Goal: Task Accomplishment & Management: Use online tool/utility

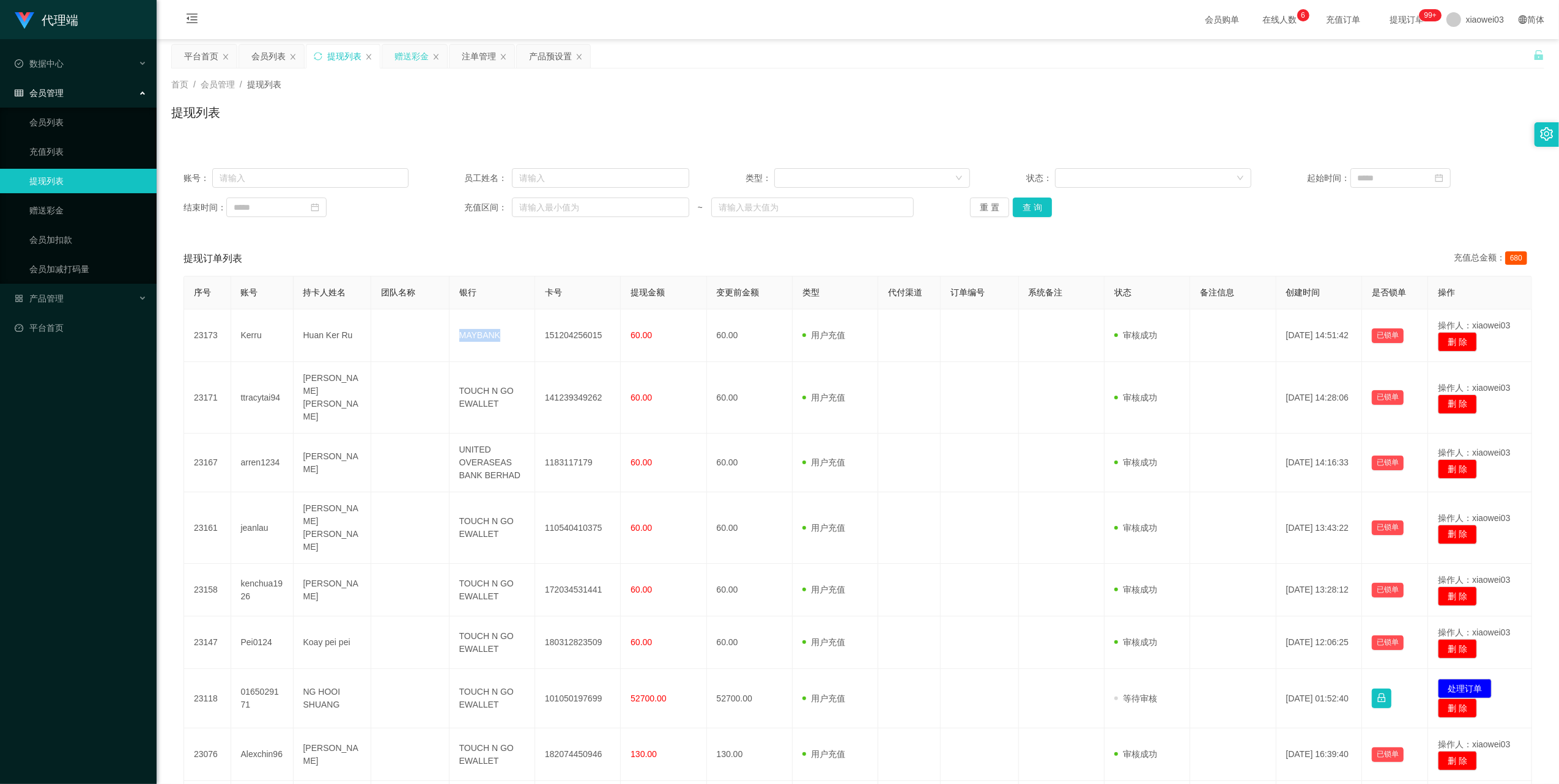
click at [417, 55] on div "赠送彩金" at bounding box center [411, 56] width 34 height 23
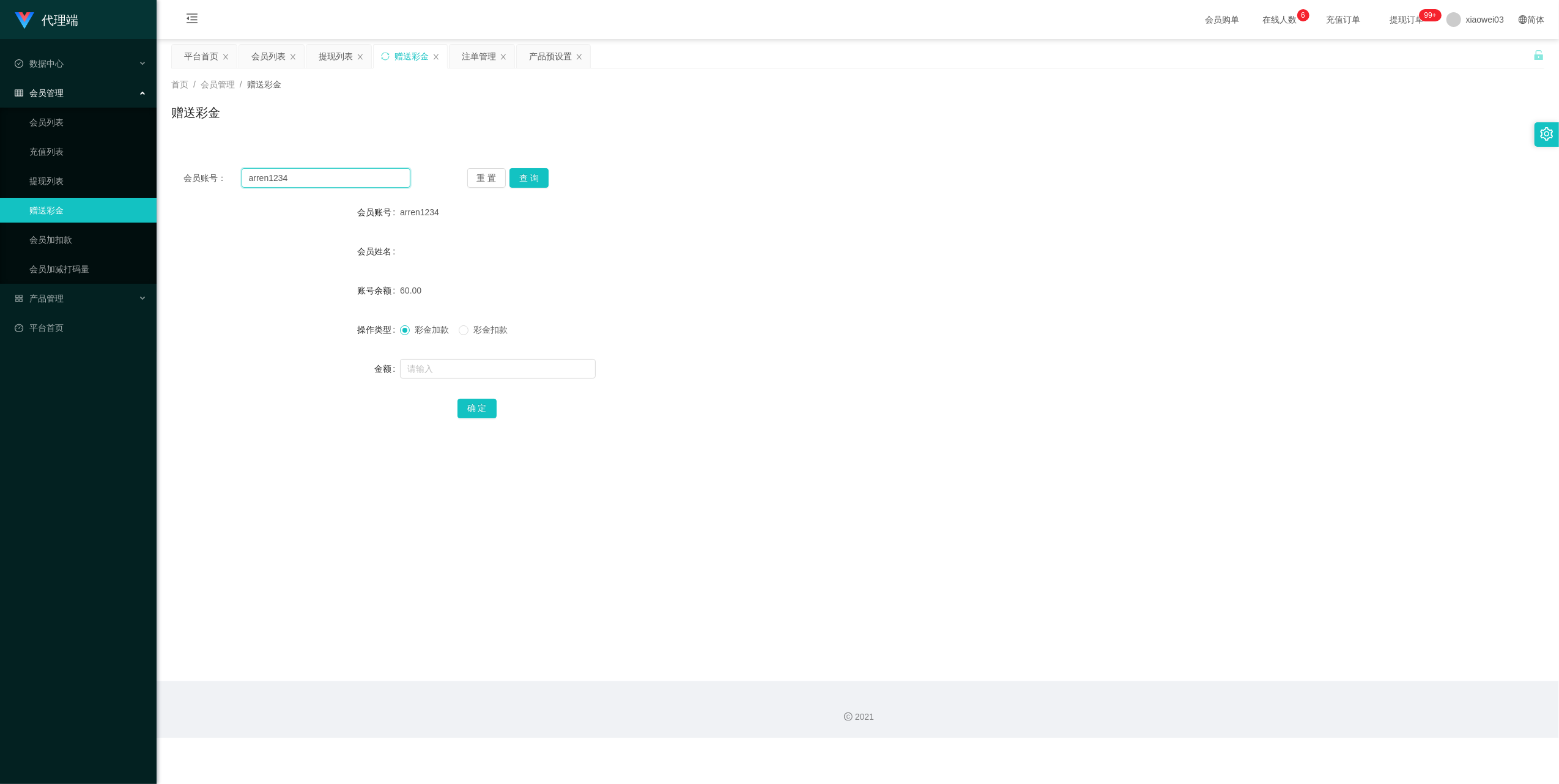
click at [317, 184] on input "arren1234" at bounding box center [326, 177] width 169 height 20
paste input "ttracytai9"
type input "ttracytai94"
click at [533, 175] on button "查 询" at bounding box center [529, 177] width 39 height 20
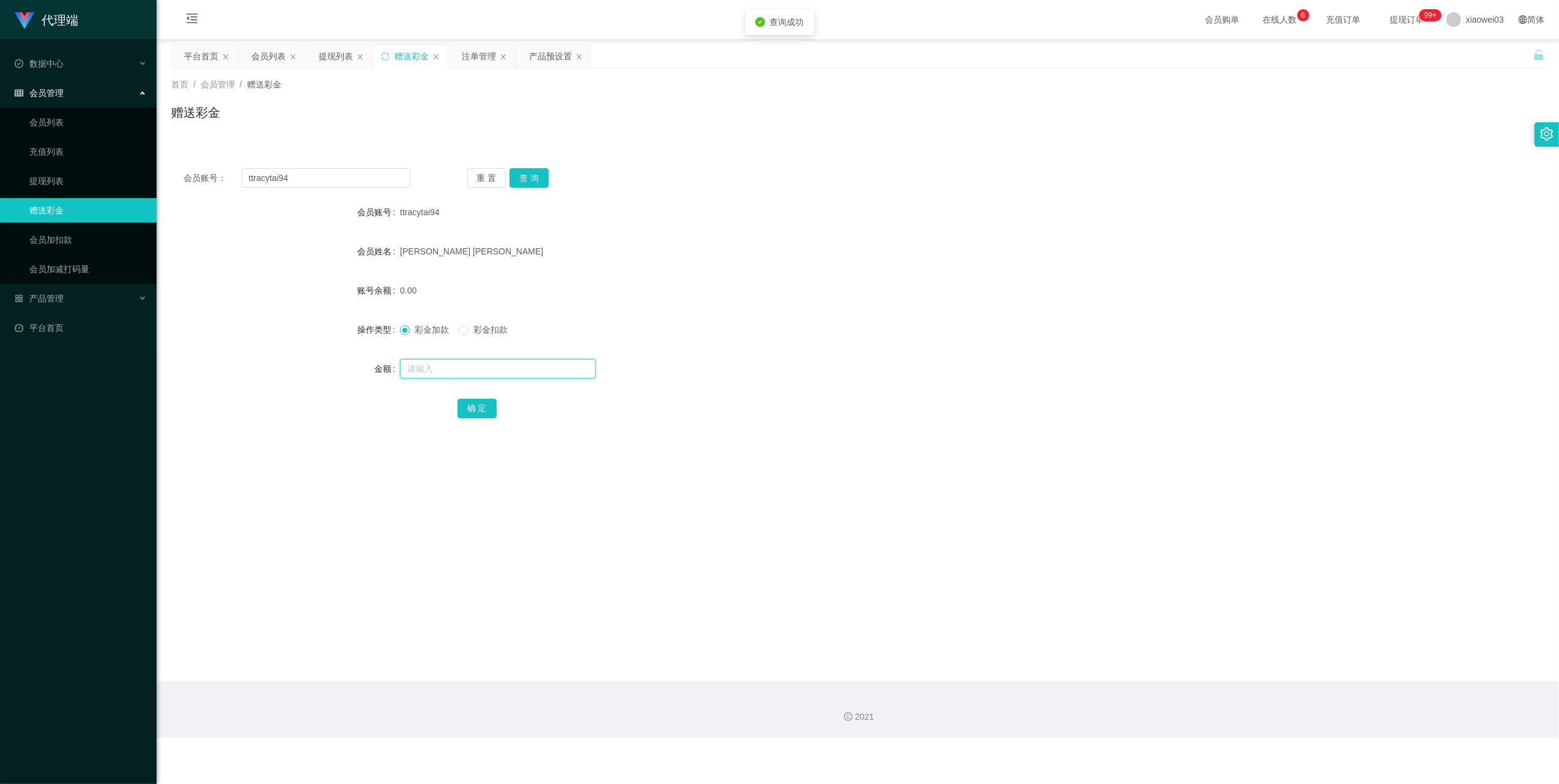
click at [510, 372] on input "text" at bounding box center [498, 368] width 196 height 20
type input "100"
click at [480, 404] on button "确 定" at bounding box center [477, 408] width 39 height 20
click at [309, 181] on input "ttracytai94" at bounding box center [326, 177] width 169 height 20
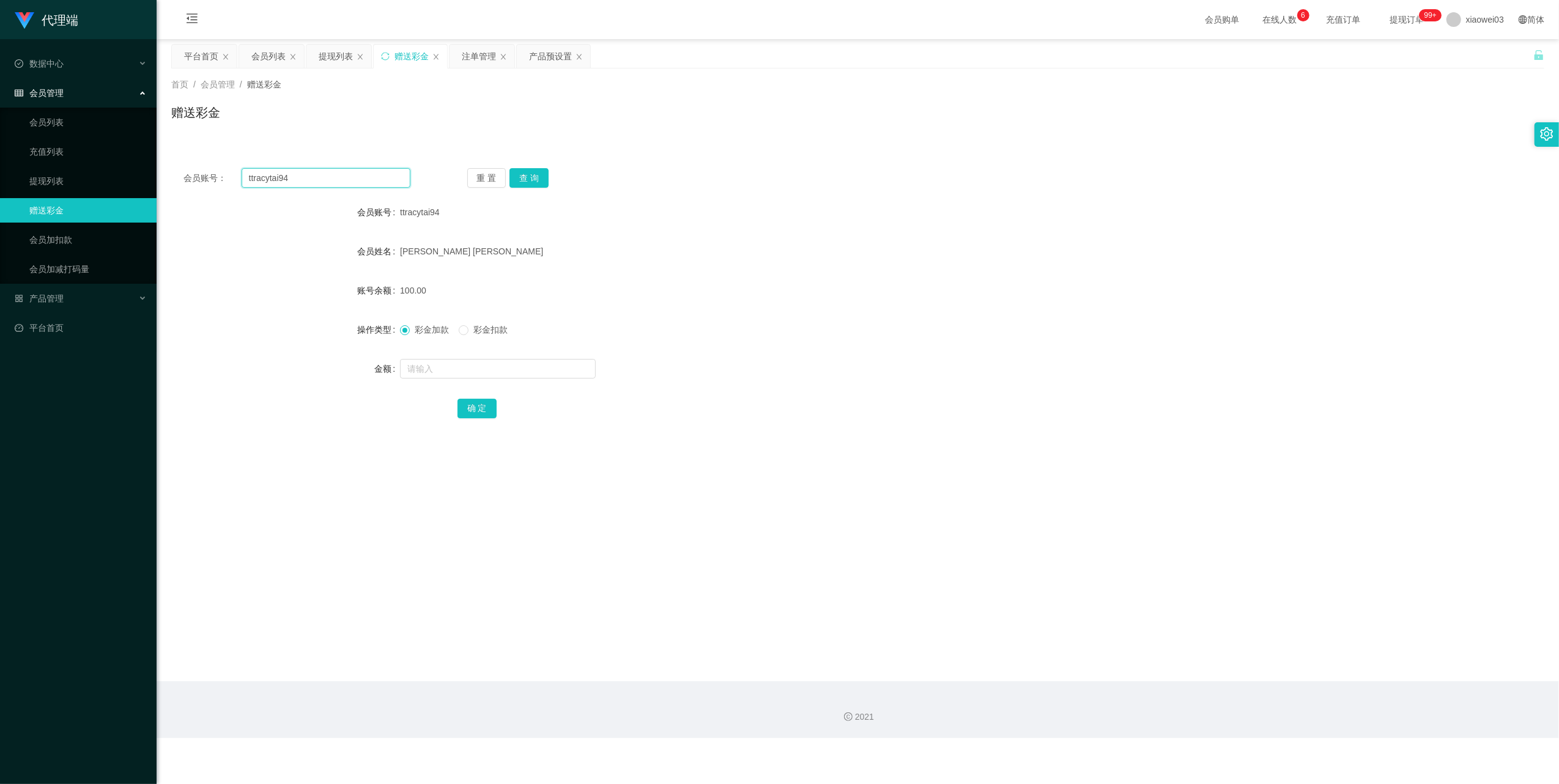
paste input "kenchua1926"
type input "kenchua1926"
click at [532, 171] on button "查 询" at bounding box center [529, 177] width 39 height 20
click at [503, 368] on input "text" at bounding box center [498, 368] width 196 height 20
type input "100"
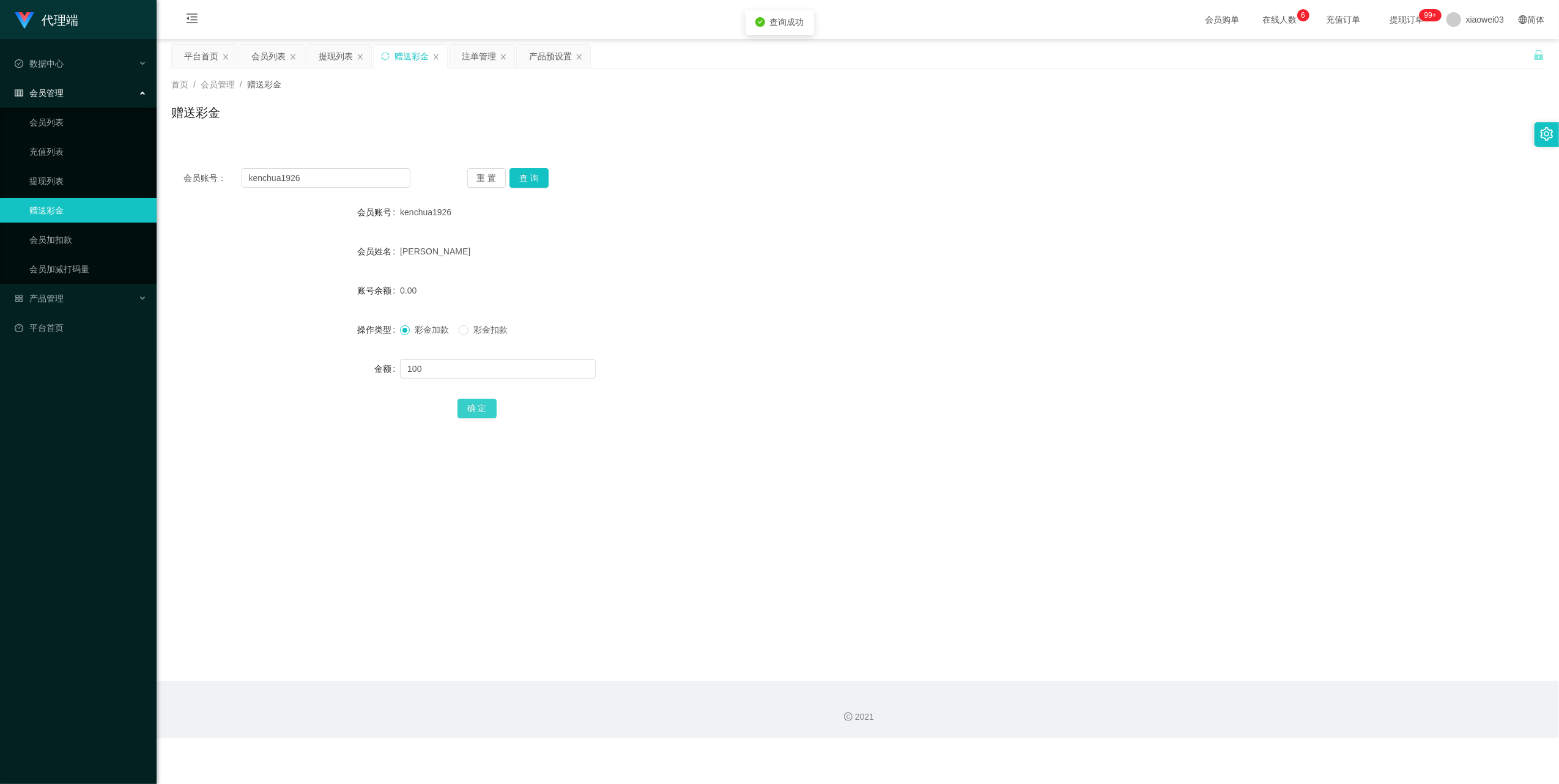
click at [475, 406] on button "确 定" at bounding box center [477, 408] width 39 height 20
click at [348, 174] on input "kenchua1926" at bounding box center [326, 177] width 169 height 20
paste input "Pei0124"
type input "Pei0124"
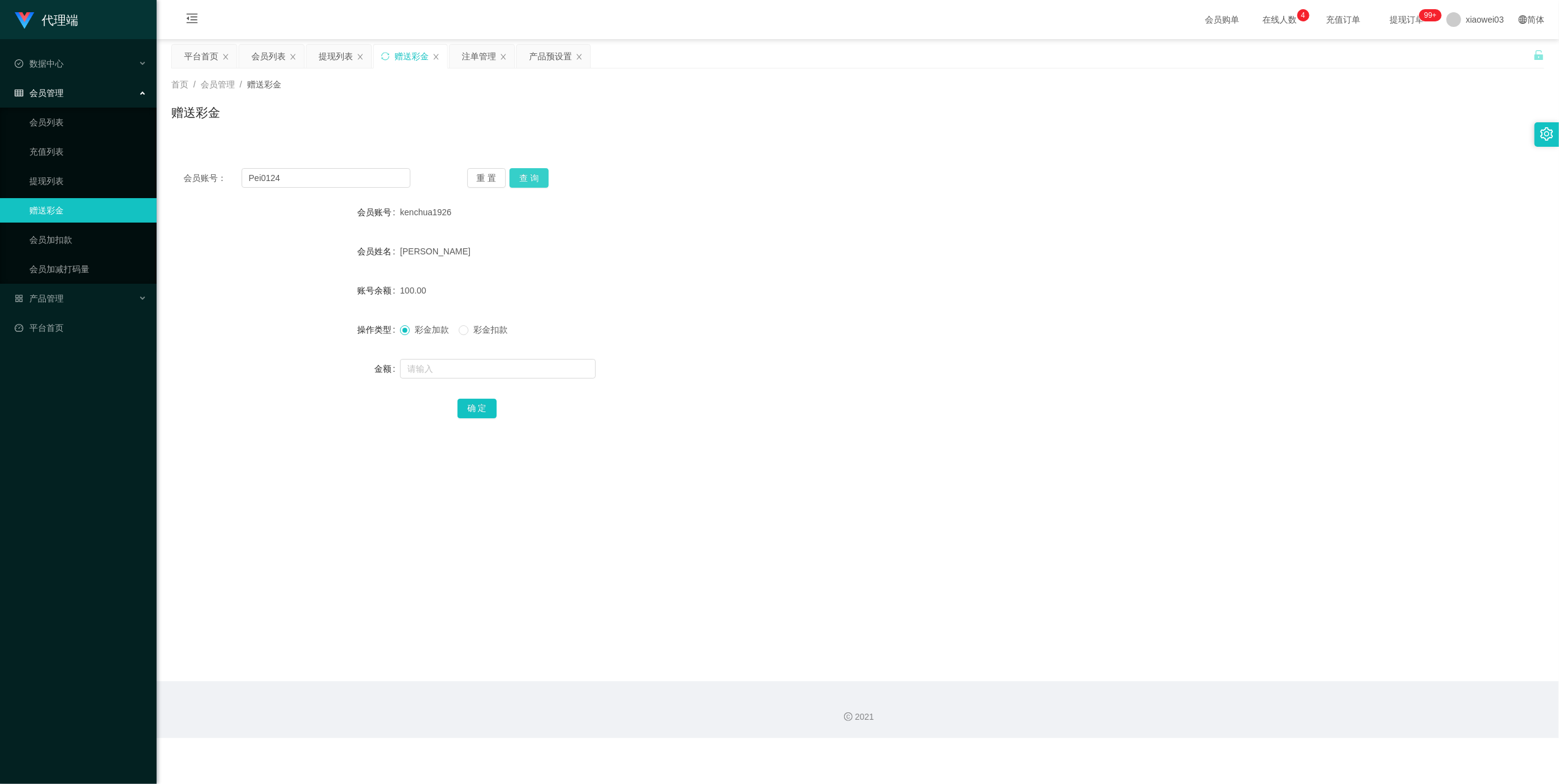
drag, startPoint x: 533, startPoint y: 170, endPoint x: 548, endPoint y: 207, distance: 39.9
click at [533, 170] on button "查 询" at bounding box center [529, 177] width 39 height 20
drag, startPoint x: 519, startPoint y: 373, endPoint x: 524, endPoint y: 362, distance: 12.1
click at [519, 373] on input "text" at bounding box center [498, 368] width 196 height 20
type input "100"
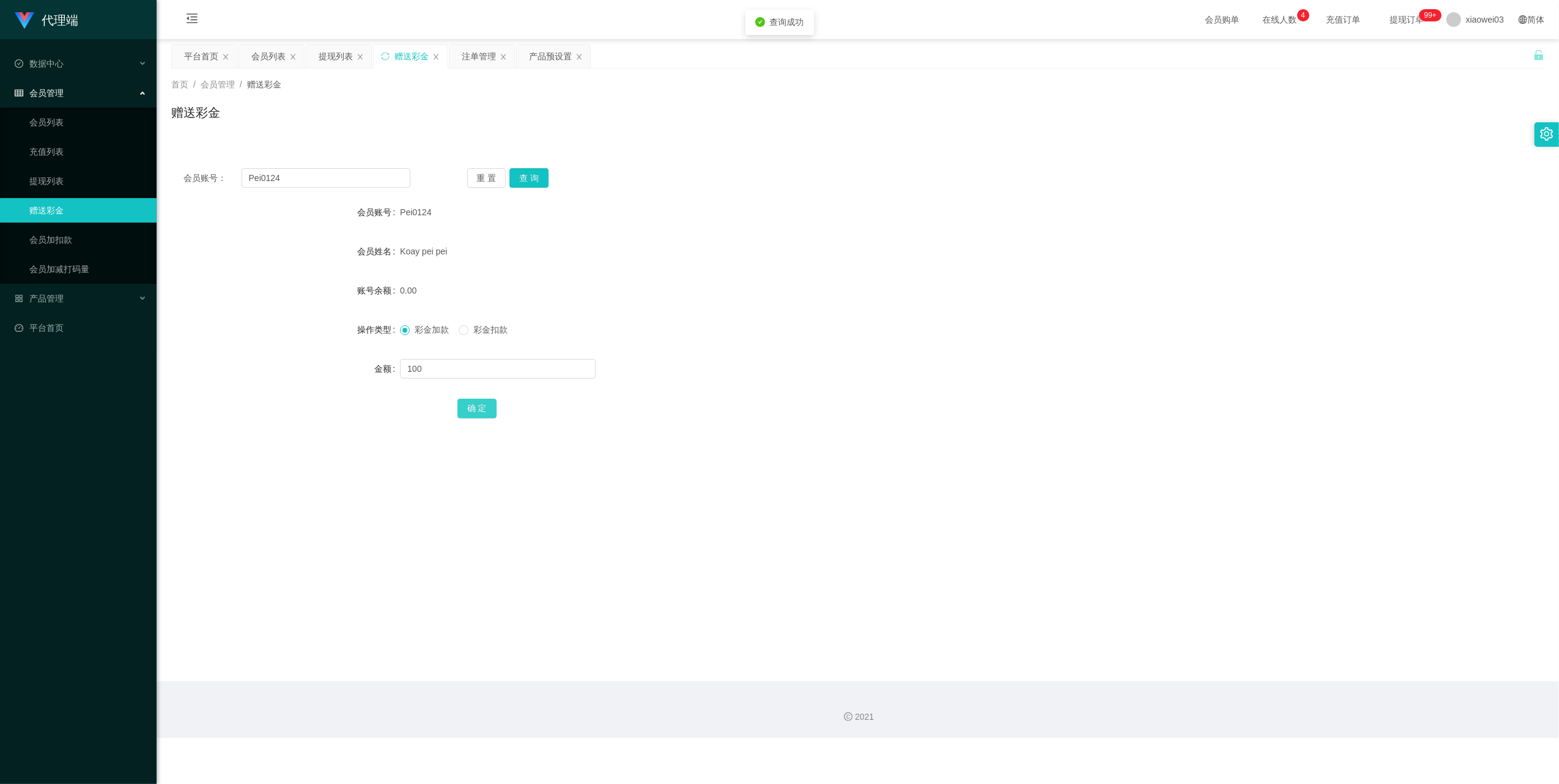
click at [476, 407] on button "确 定" at bounding box center [477, 408] width 39 height 20
click at [345, 171] on input "Pei0124" at bounding box center [326, 177] width 169 height 20
paste input "jeanlau"
type input "jeanlau"
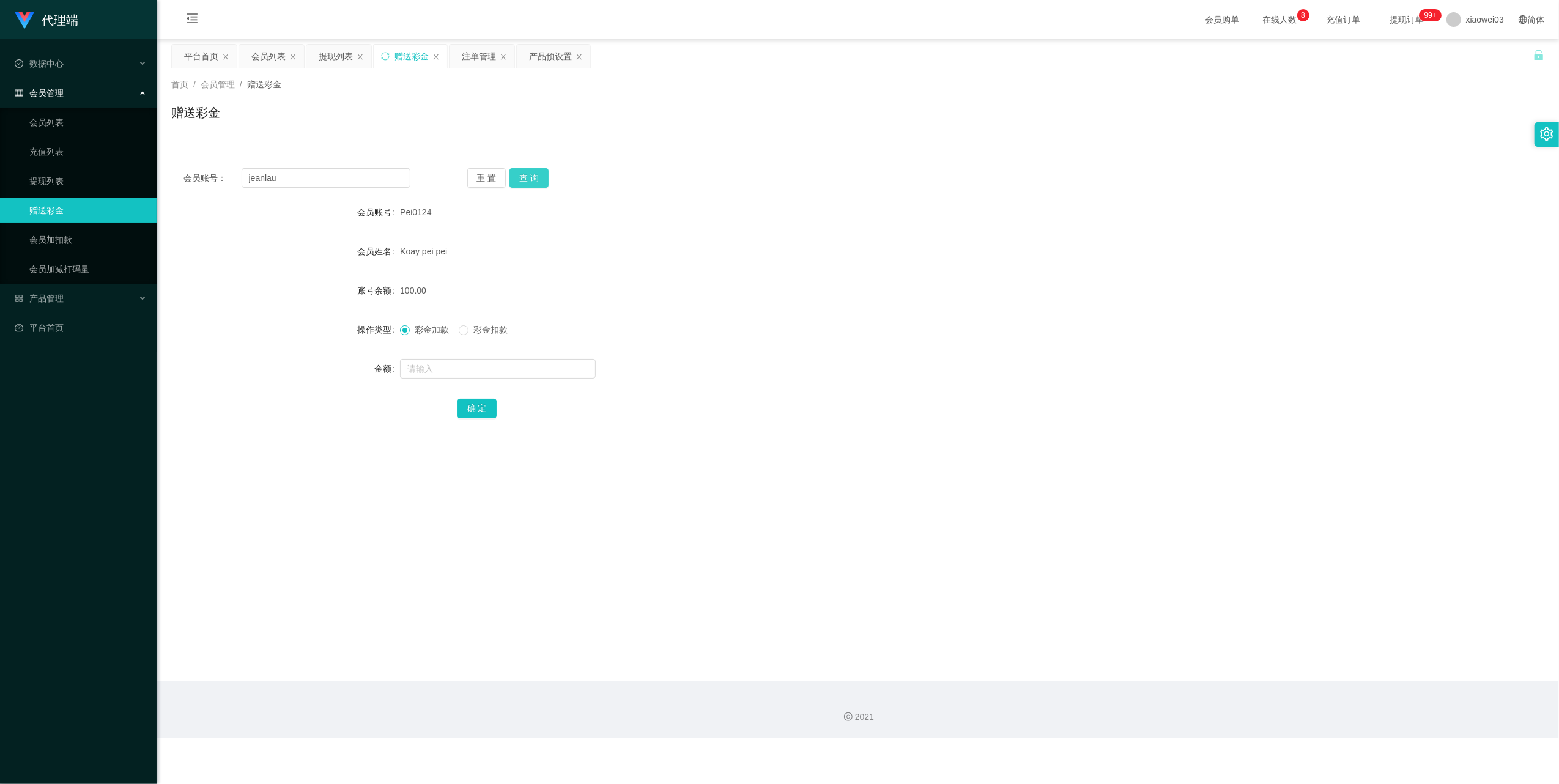
click at [522, 177] on button "查 询" at bounding box center [529, 177] width 39 height 20
click at [522, 177] on div "重 置 查 询" at bounding box center [581, 177] width 227 height 20
click at [522, 177] on button "查 询" at bounding box center [529, 177] width 39 height 20
click at [465, 369] on input "text" at bounding box center [498, 368] width 196 height 20
type input "100"
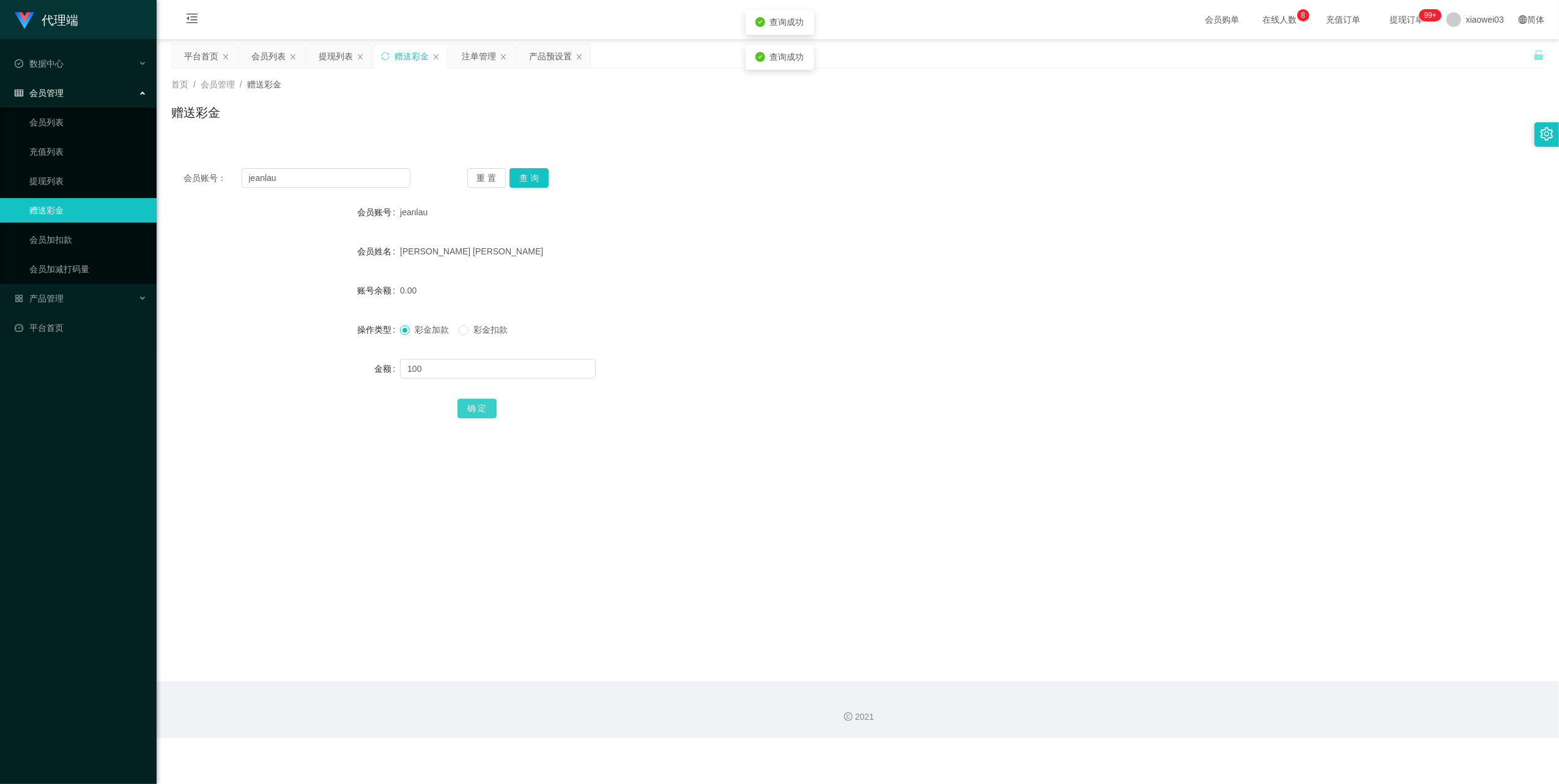
drag, startPoint x: 473, startPoint y: 409, endPoint x: 522, endPoint y: 400, distance: 49.8
click at [473, 409] on button "确 定" at bounding box center [477, 408] width 39 height 20
click at [331, 65] on div "提现列表" at bounding box center [335, 56] width 34 height 23
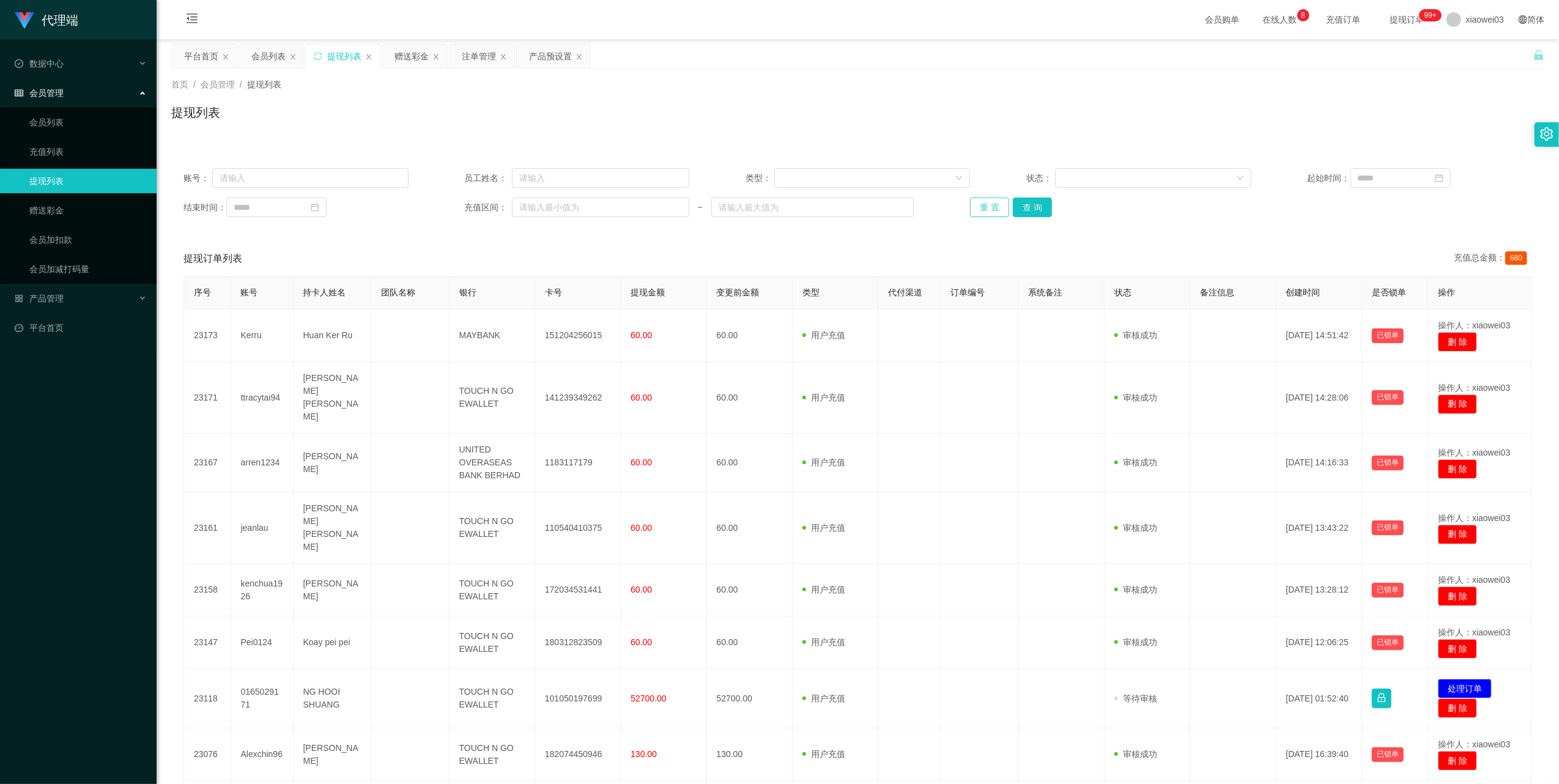
click at [987, 211] on button "重 置" at bounding box center [990, 207] width 39 height 20
click at [981, 202] on button "重 置" at bounding box center [990, 207] width 39 height 20
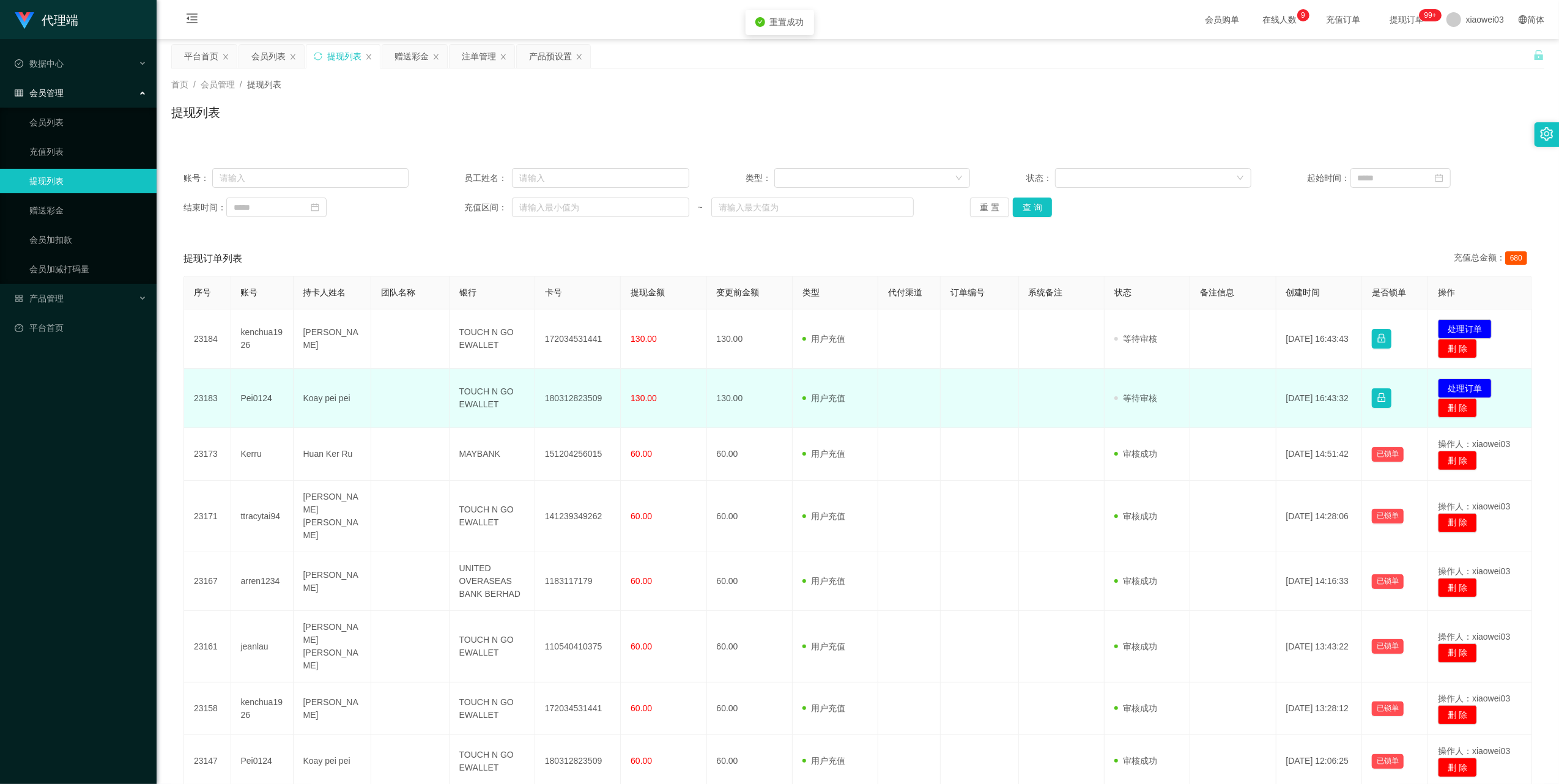
click at [571, 397] on td "180312823509" at bounding box center [578, 398] width 86 height 59
drag, startPoint x: 571, startPoint y: 397, endPoint x: 595, endPoint y: 390, distance: 25.0
click at [573, 397] on td "180312823509" at bounding box center [578, 398] width 86 height 59
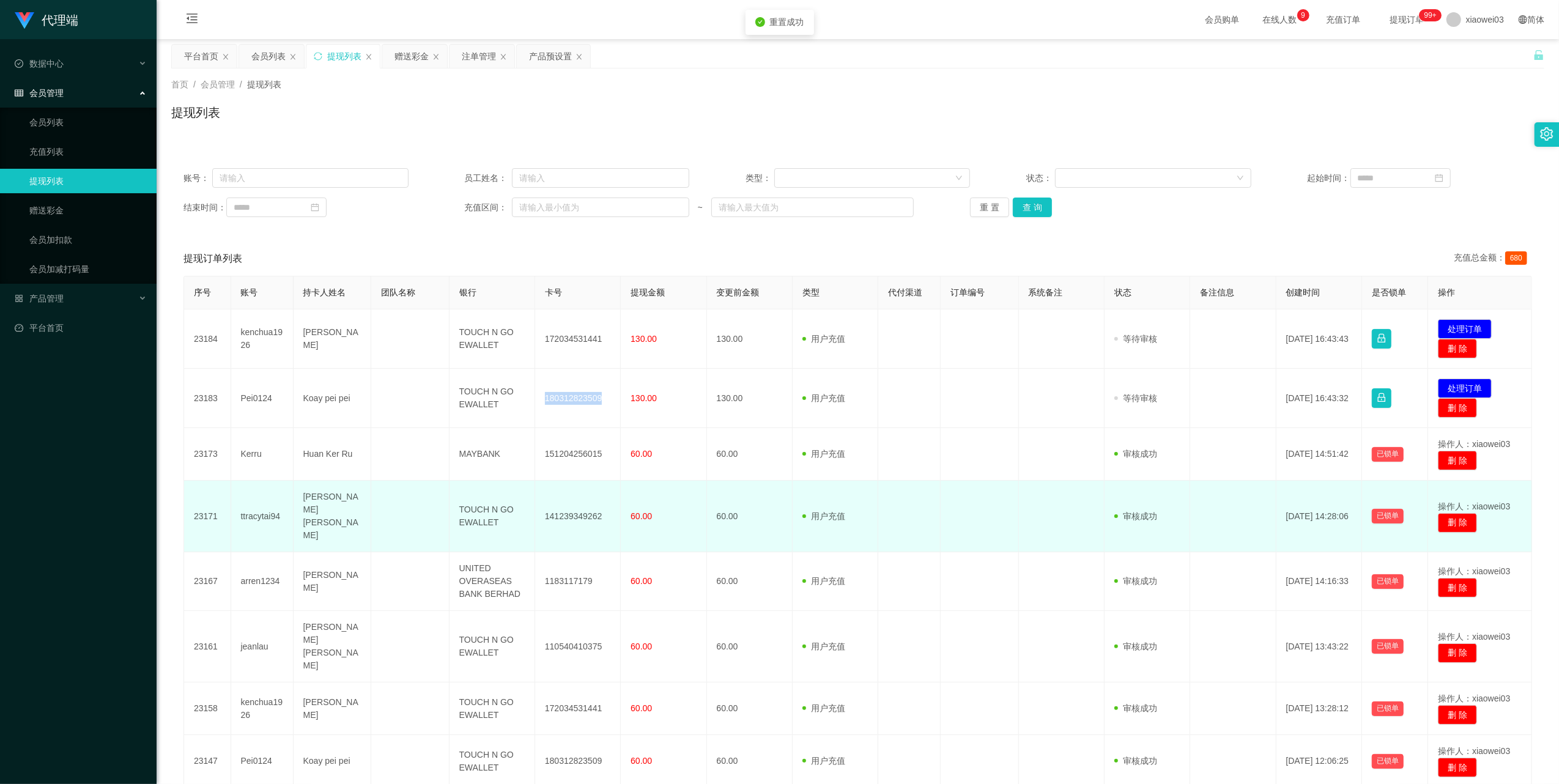
copy td "180312823509"
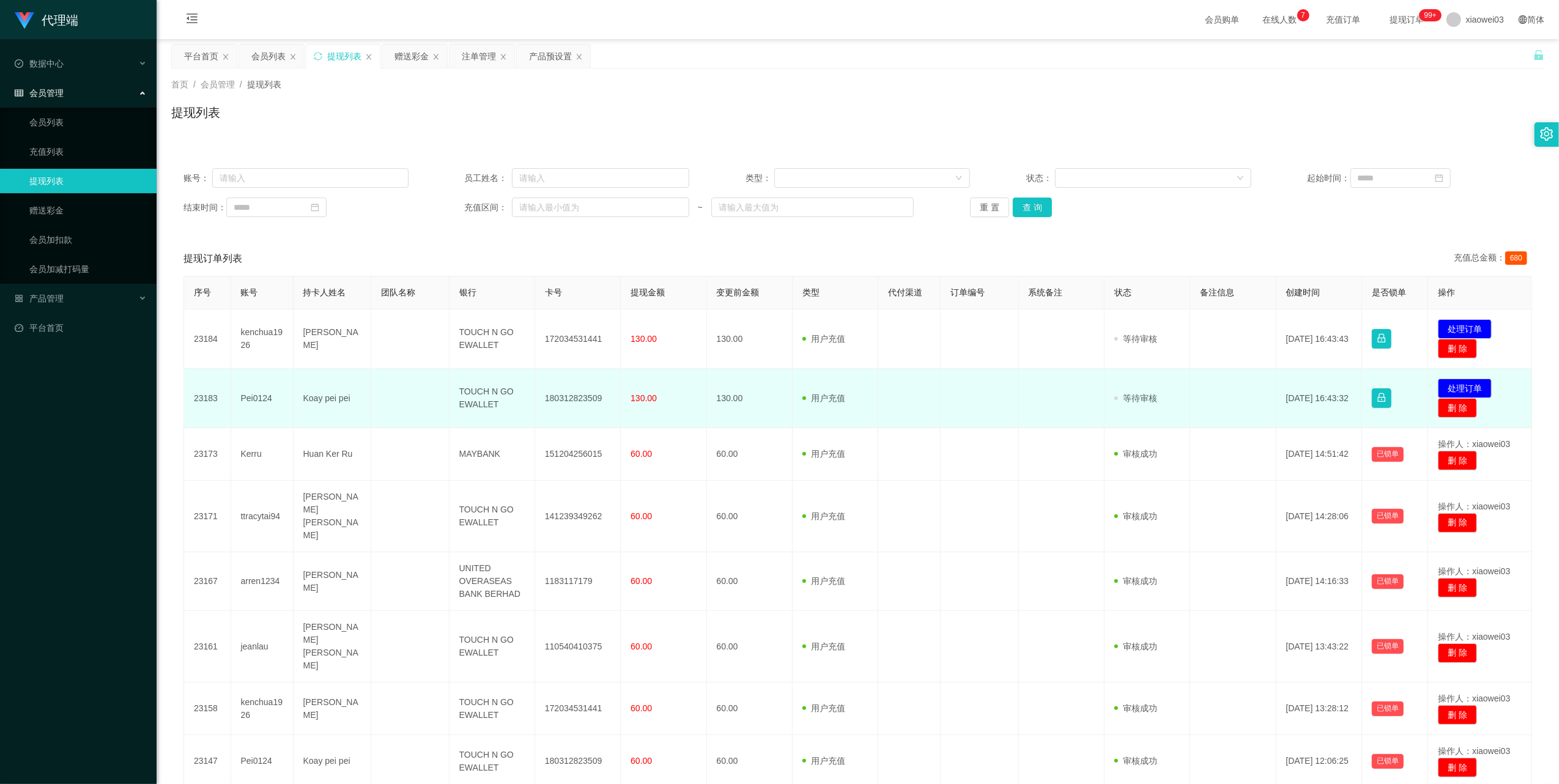
click at [477, 397] on td "TOUCH N GO EWALLET" at bounding box center [492, 398] width 86 height 59
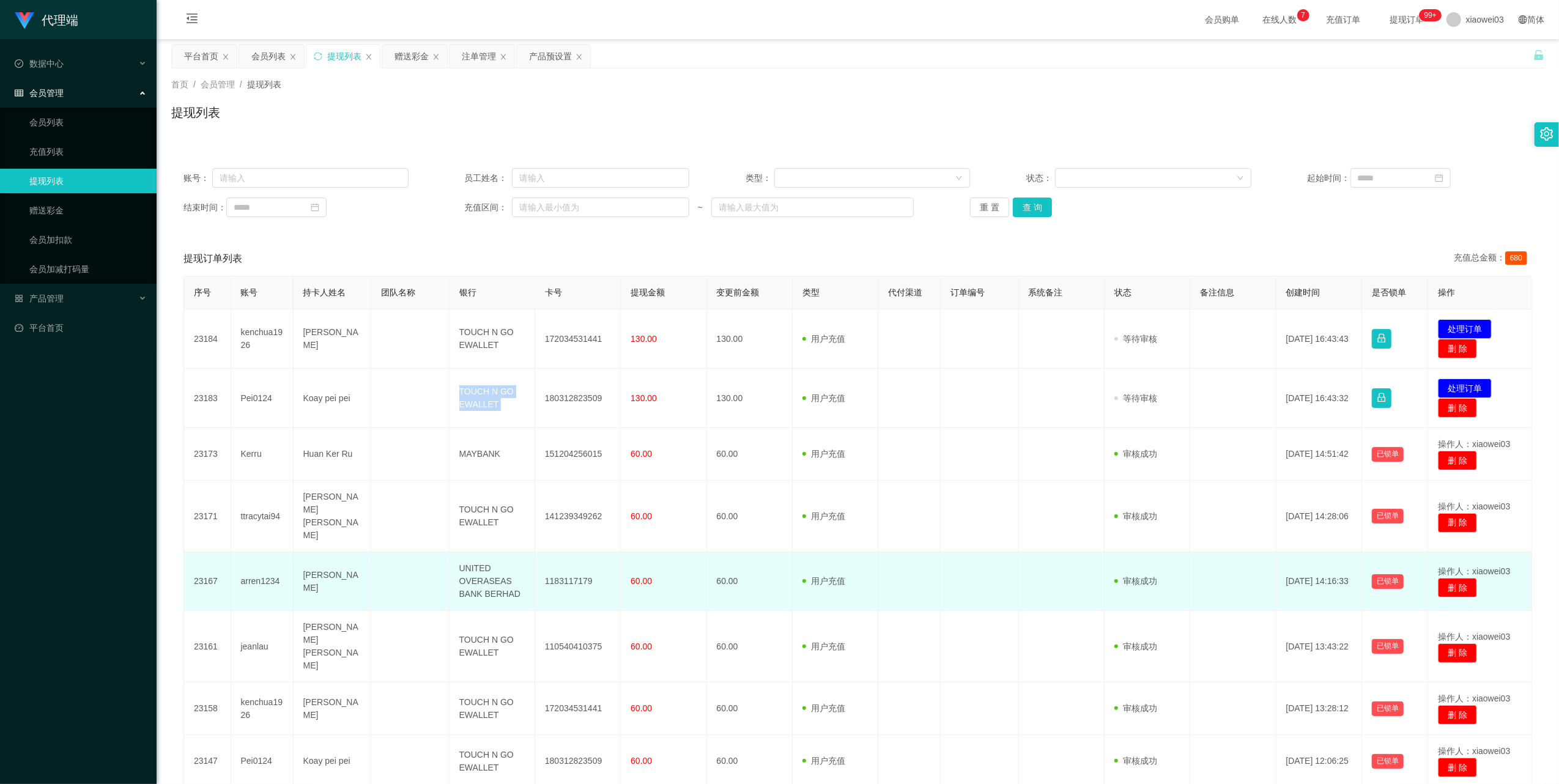
copy td "TOUCH N GO EWALLET"
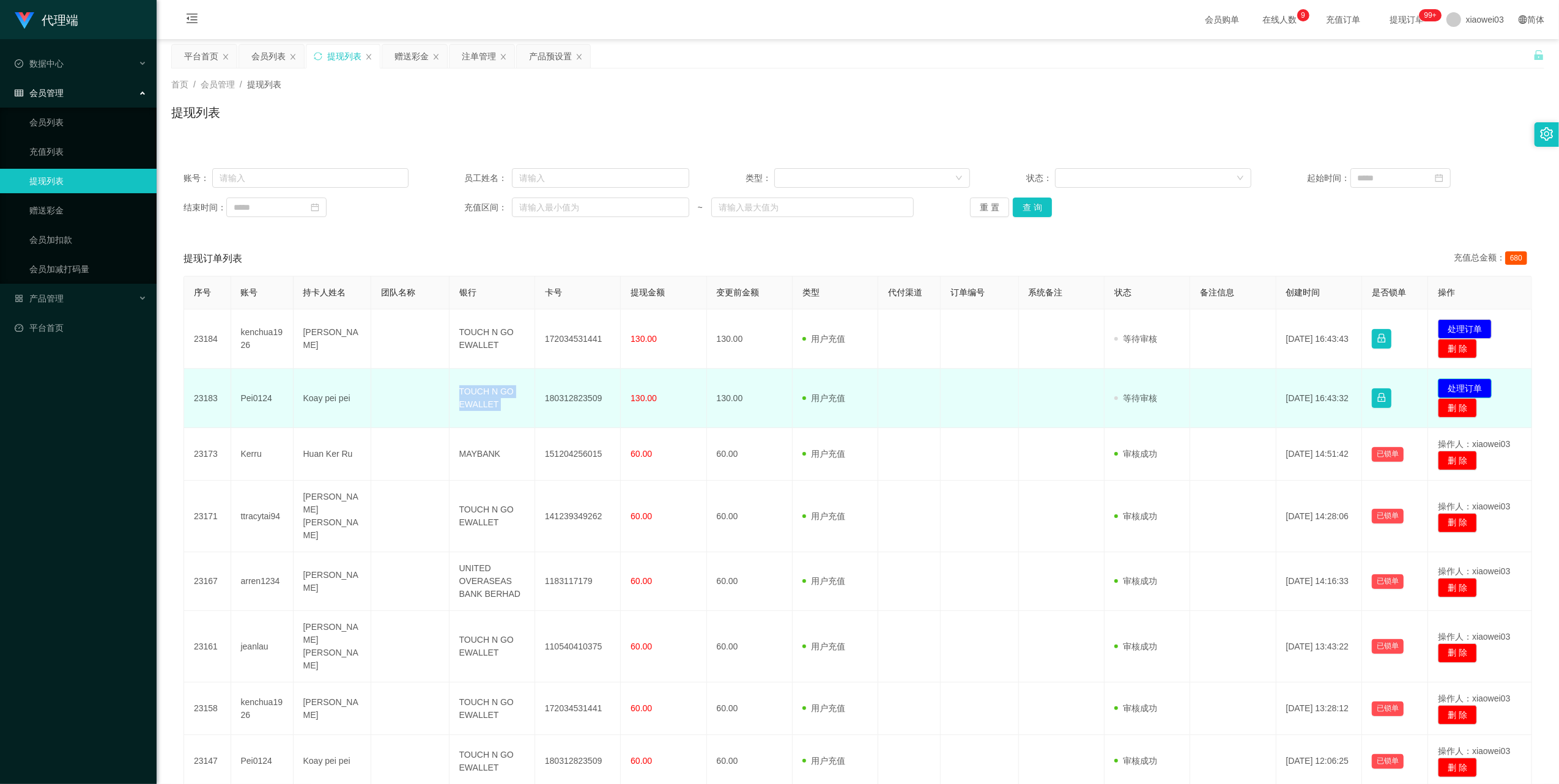
click at [1462, 382] on button "处理订单" at bounding box center [1465, 388] width 54 height 20
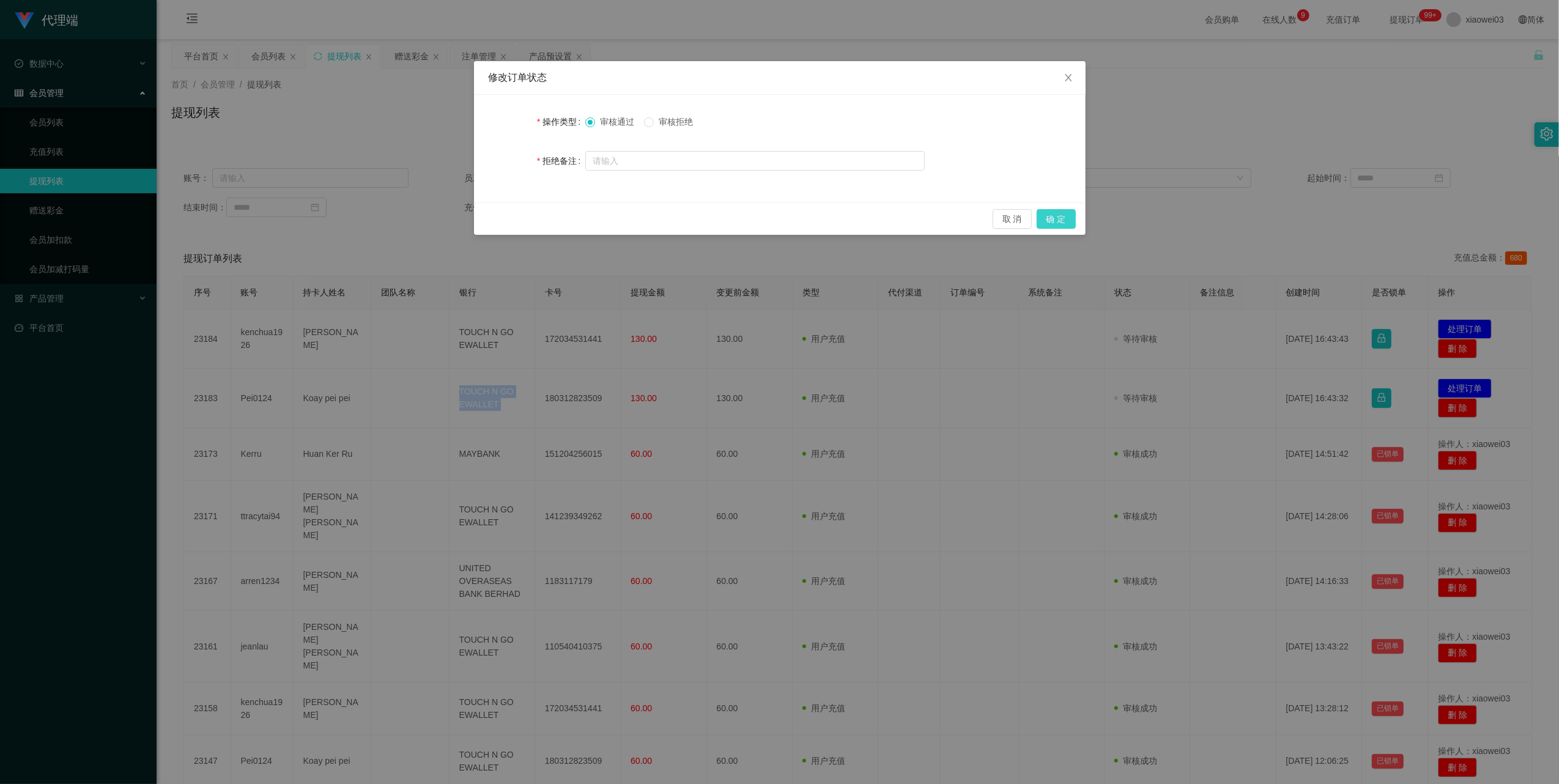
click at [1067, 220] on button "确 定" at bounding box center [1056, 218] width 39 height 20
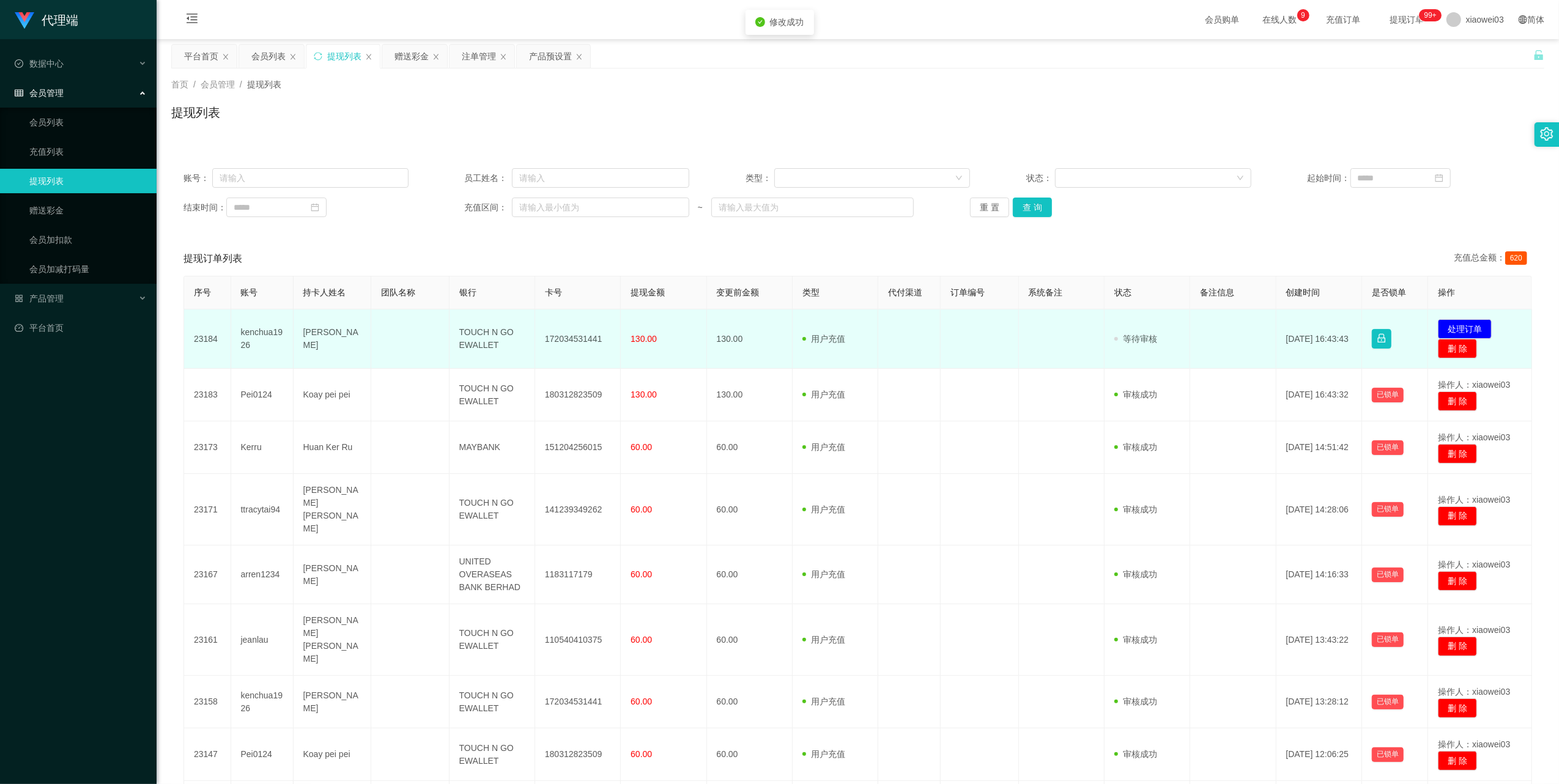
click at [581, 340] on td "172034531441" at bounding box center [578, 338] width 86 height 59
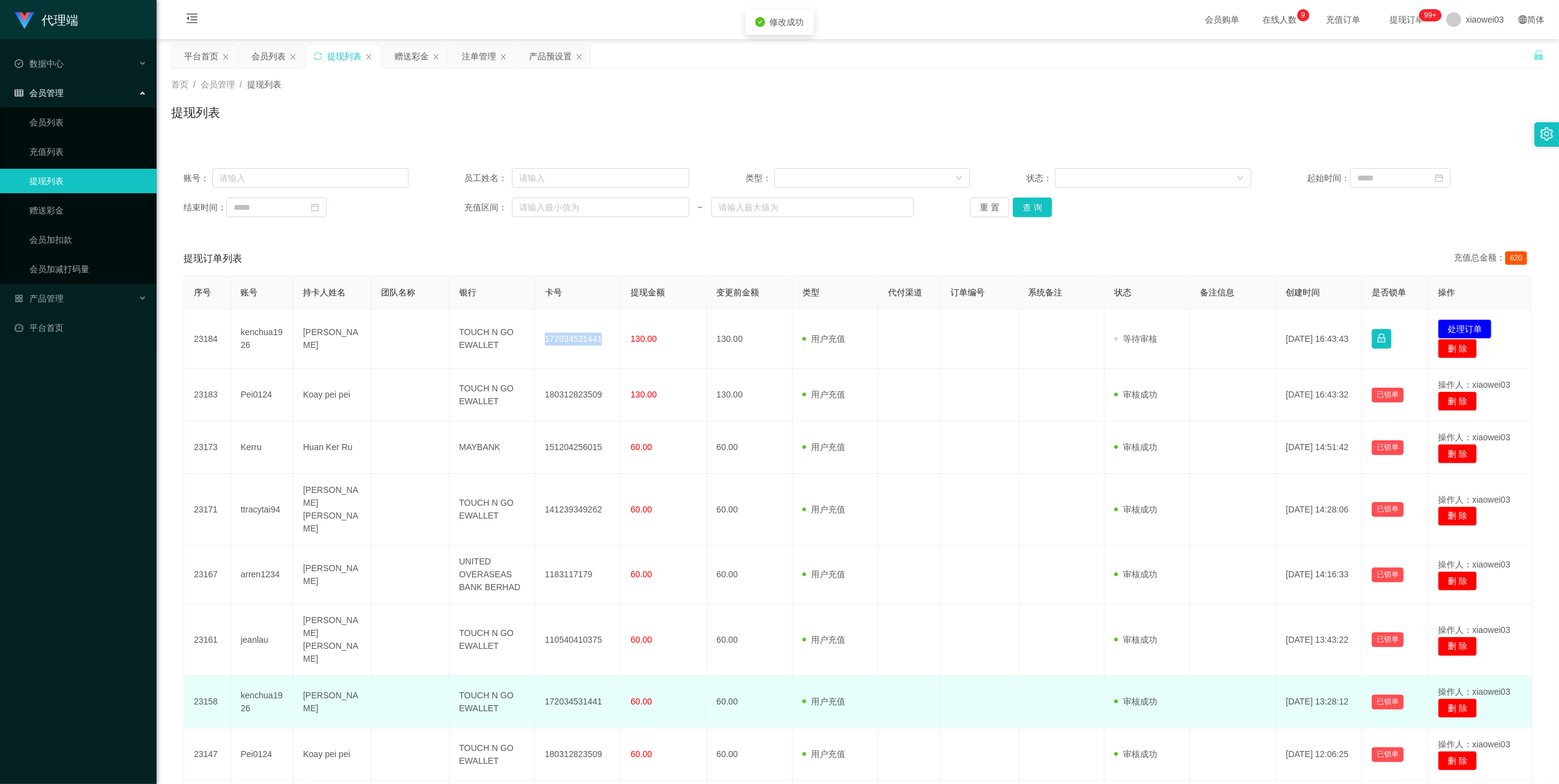
copy td "172034531441"
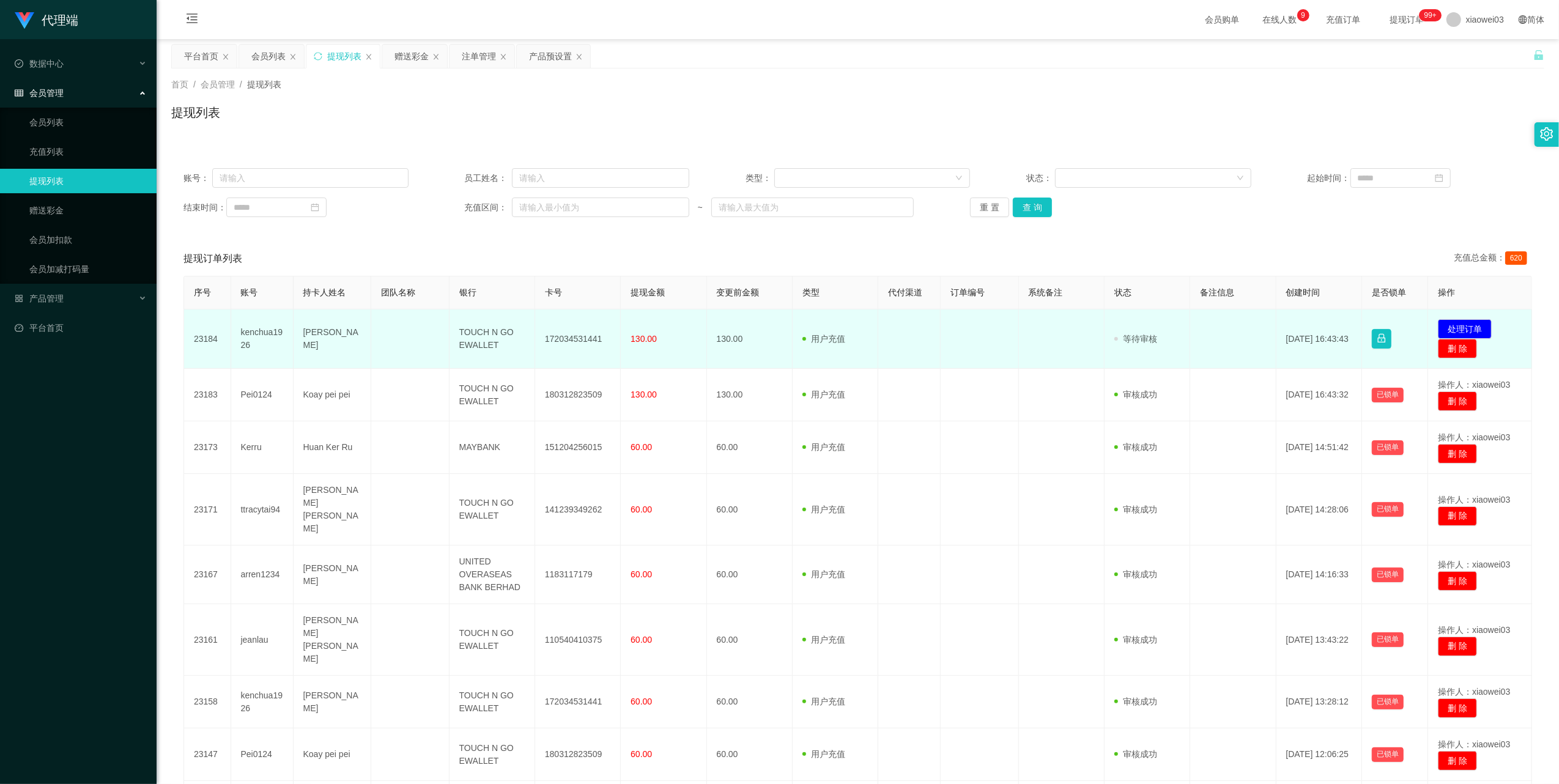
click at [478, 331] on td "TOUCH N GO EWALLET" at bounding box center [492, 338] width 86 height 59
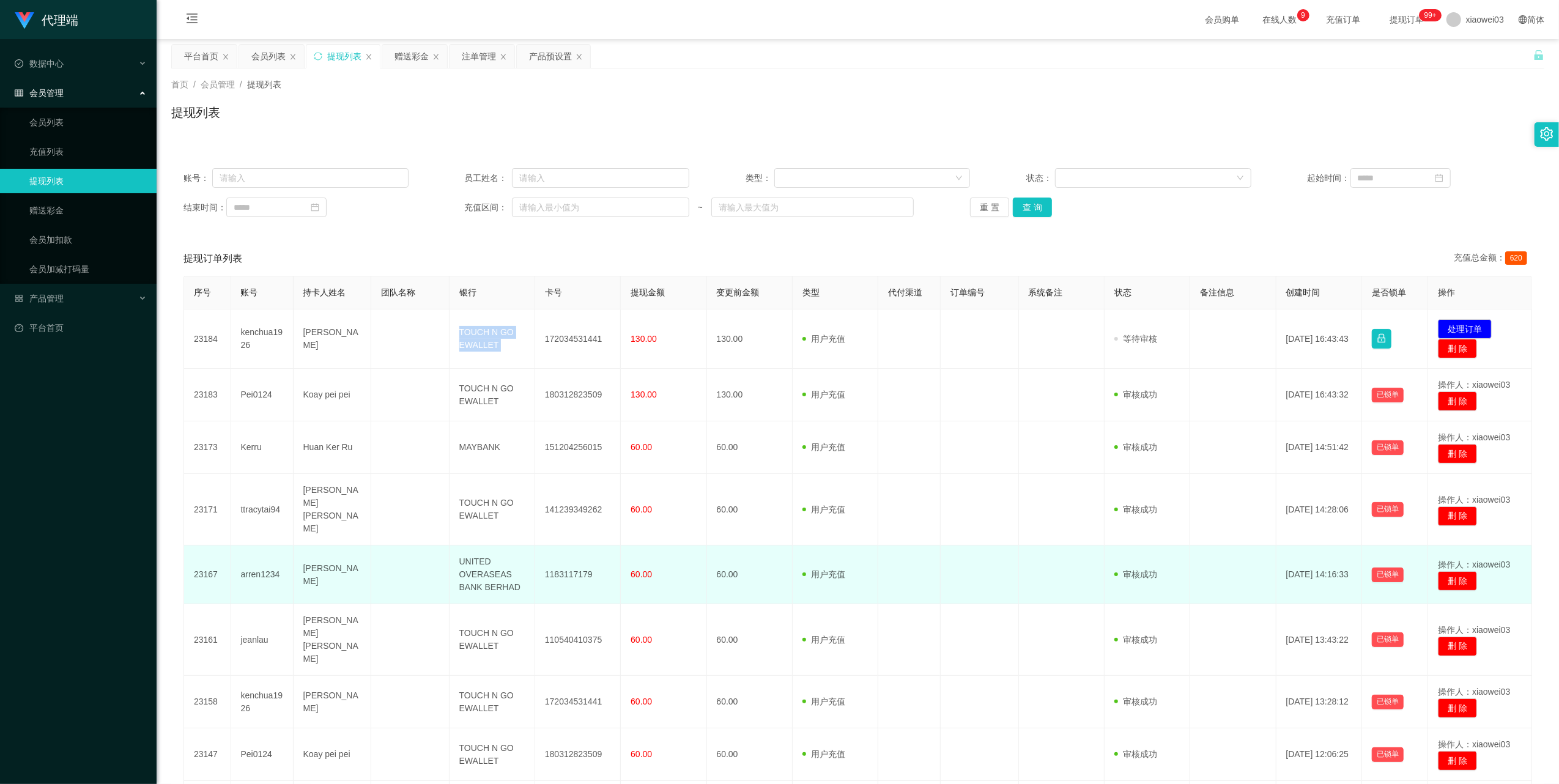
copy td "TOUCH N GO EWALLET"
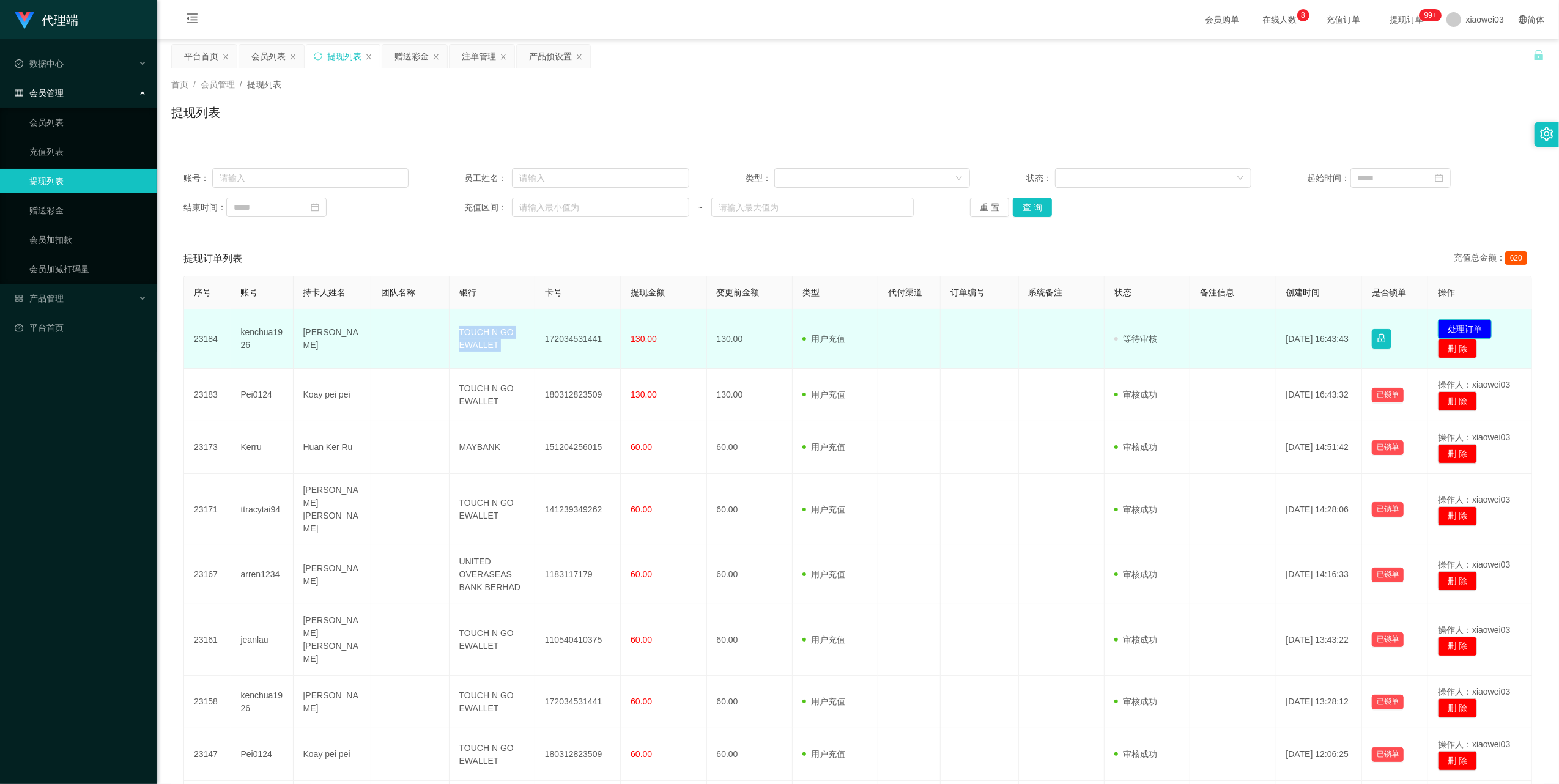
click at [1465, 323] on button "处理订单" at bounding box center [1465, 329] width 54 height 20
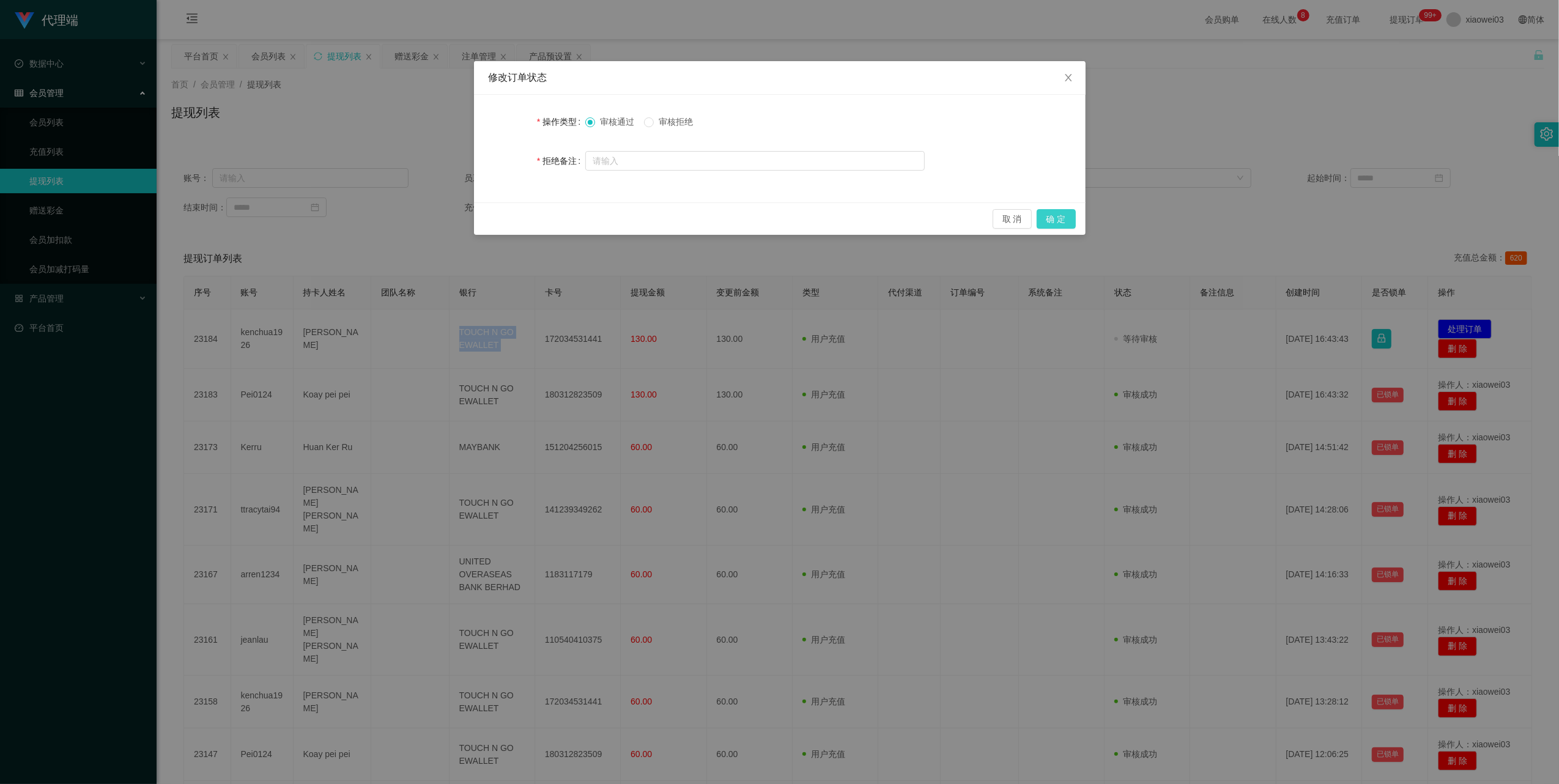
click at [1072, 219] on button "确 定" at bounding box center [1056, 218] width 39 height 20
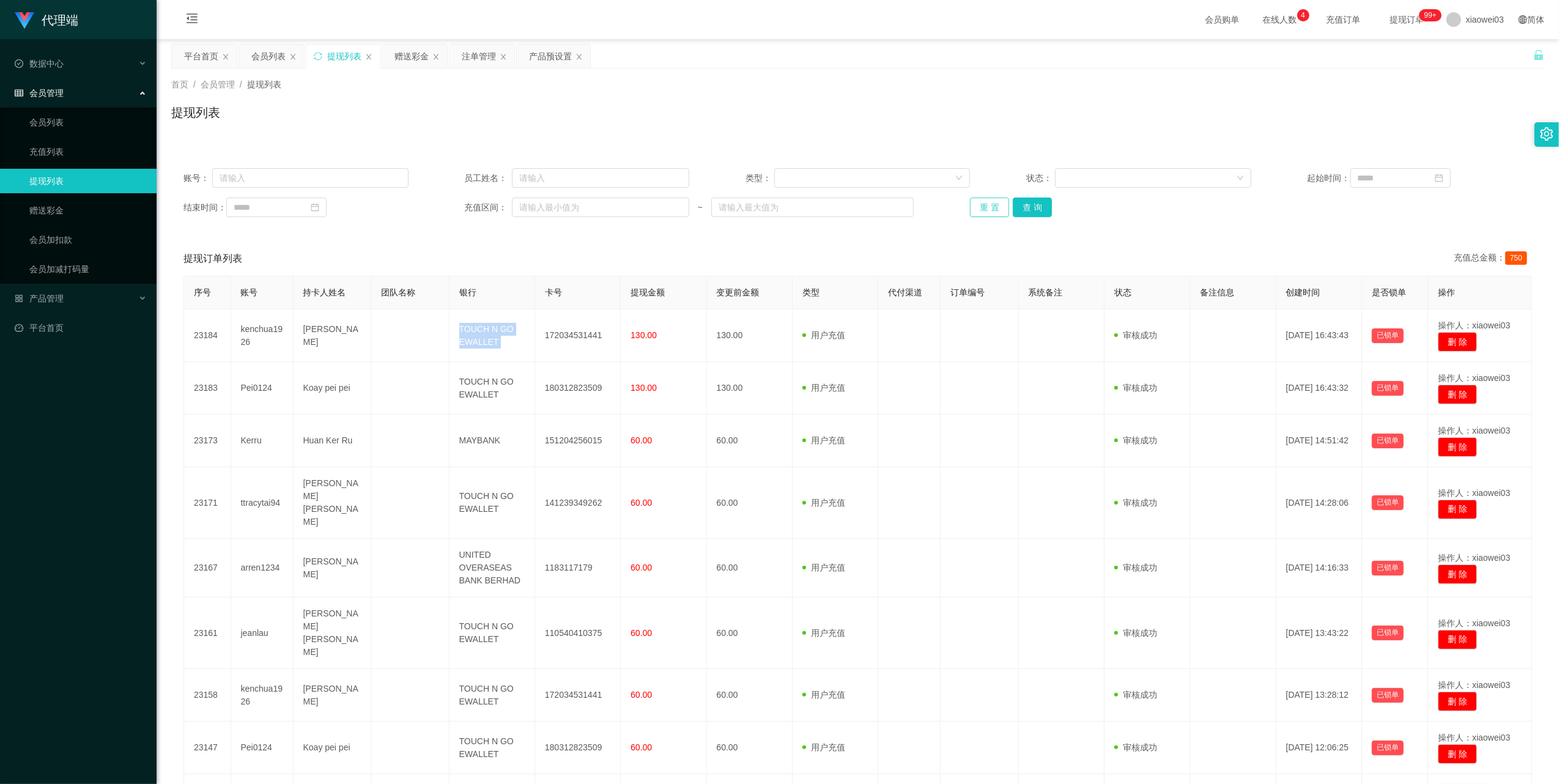
click at [974, 207] on button "重 置" at bounding box center [990, 207] width 39 height 20
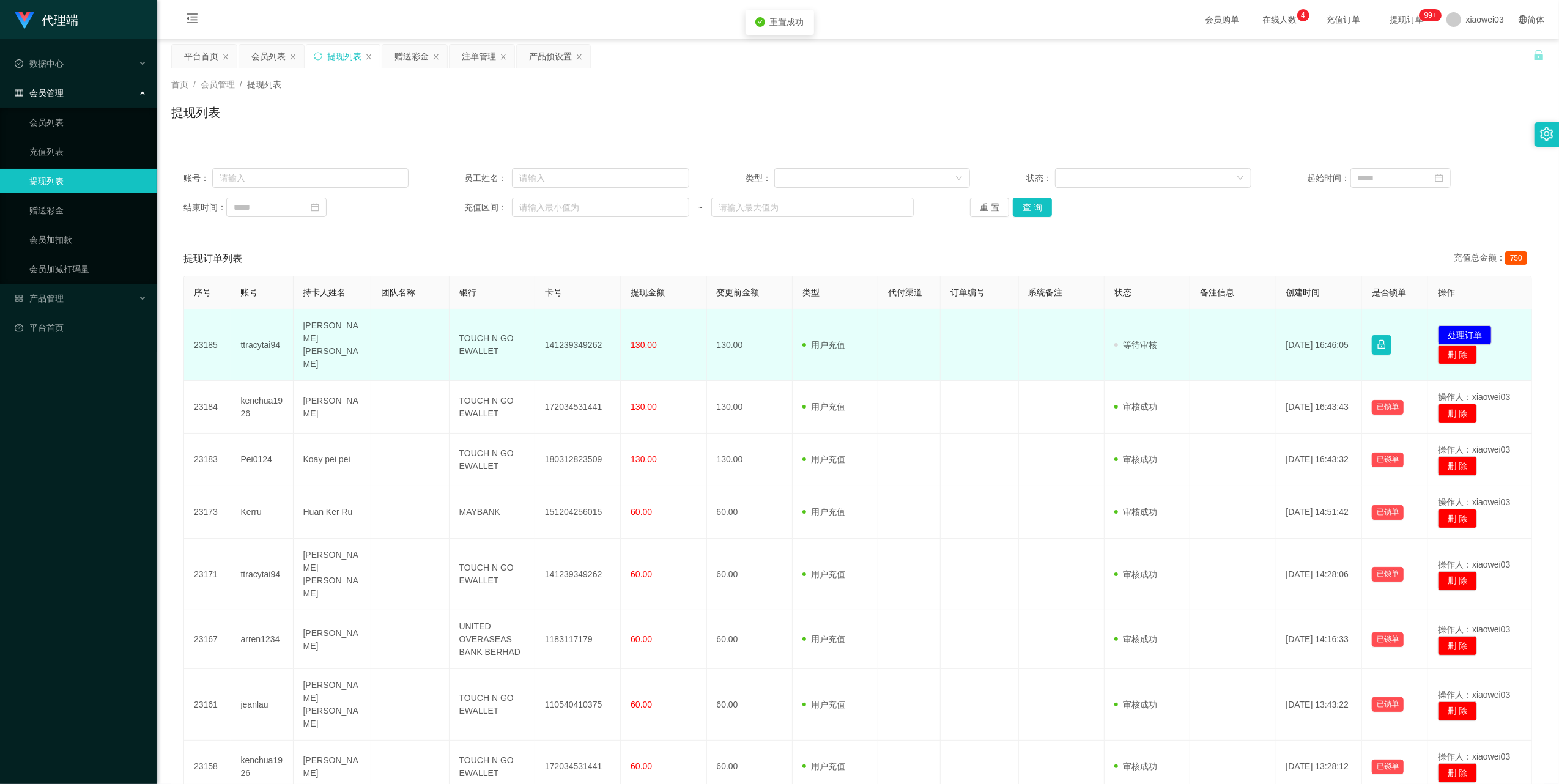
click at [575, 340] on td "141239349262" at bounding box center [578, 345] width 86 height 72
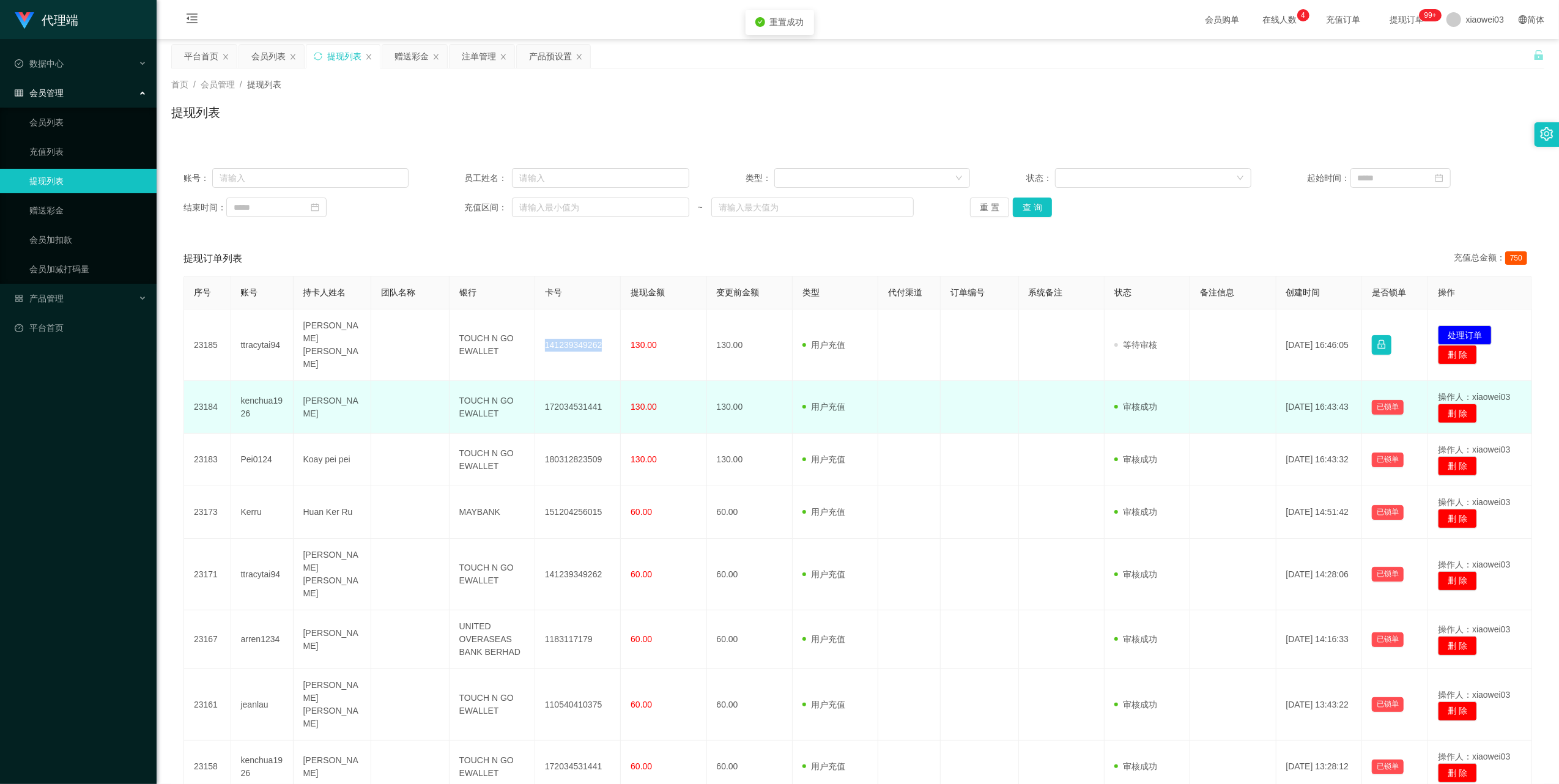
drag, startPoint x: 575, startPoint y: 340, endPoint x: 639, endPoint y: 415, distance: 98.6
click at [575, 340] on td "141239349262" at bounding box center [578, 345] width 86 height 72
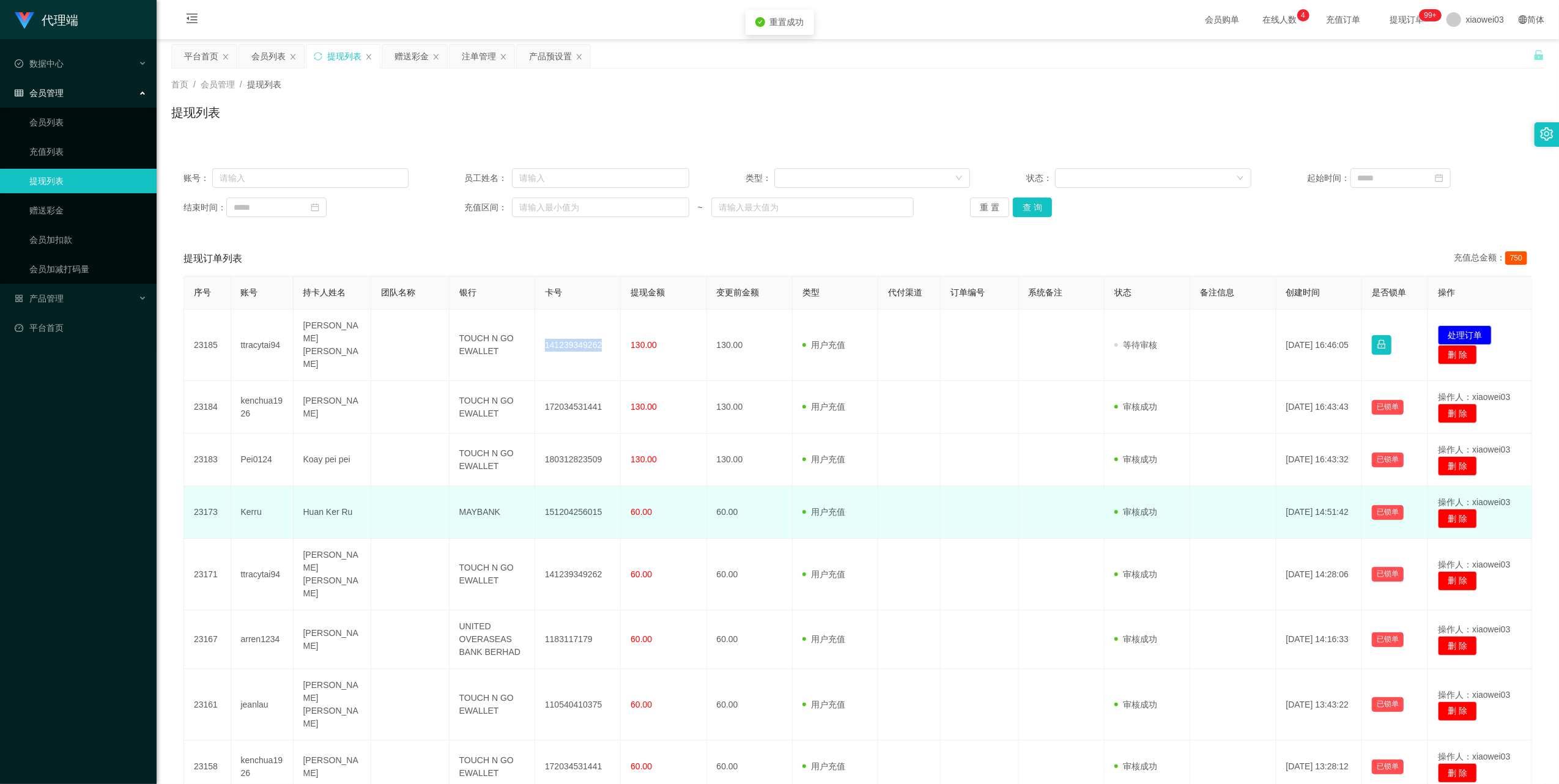
copy td "141239349262"
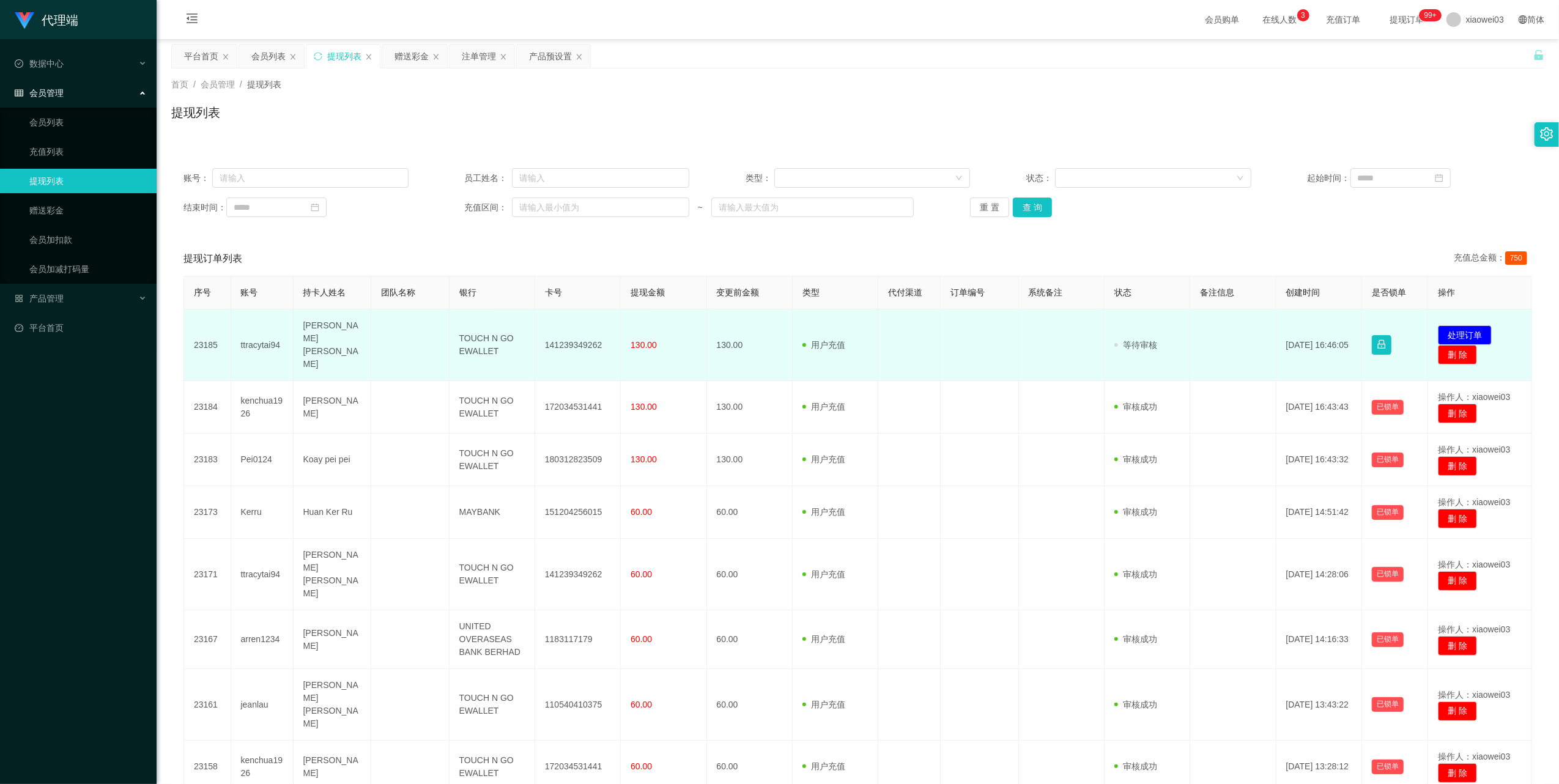
click at [469, 340] on td "TOUCH N GO EWALLET" at bounding box center [492, 345] width 86 height 72
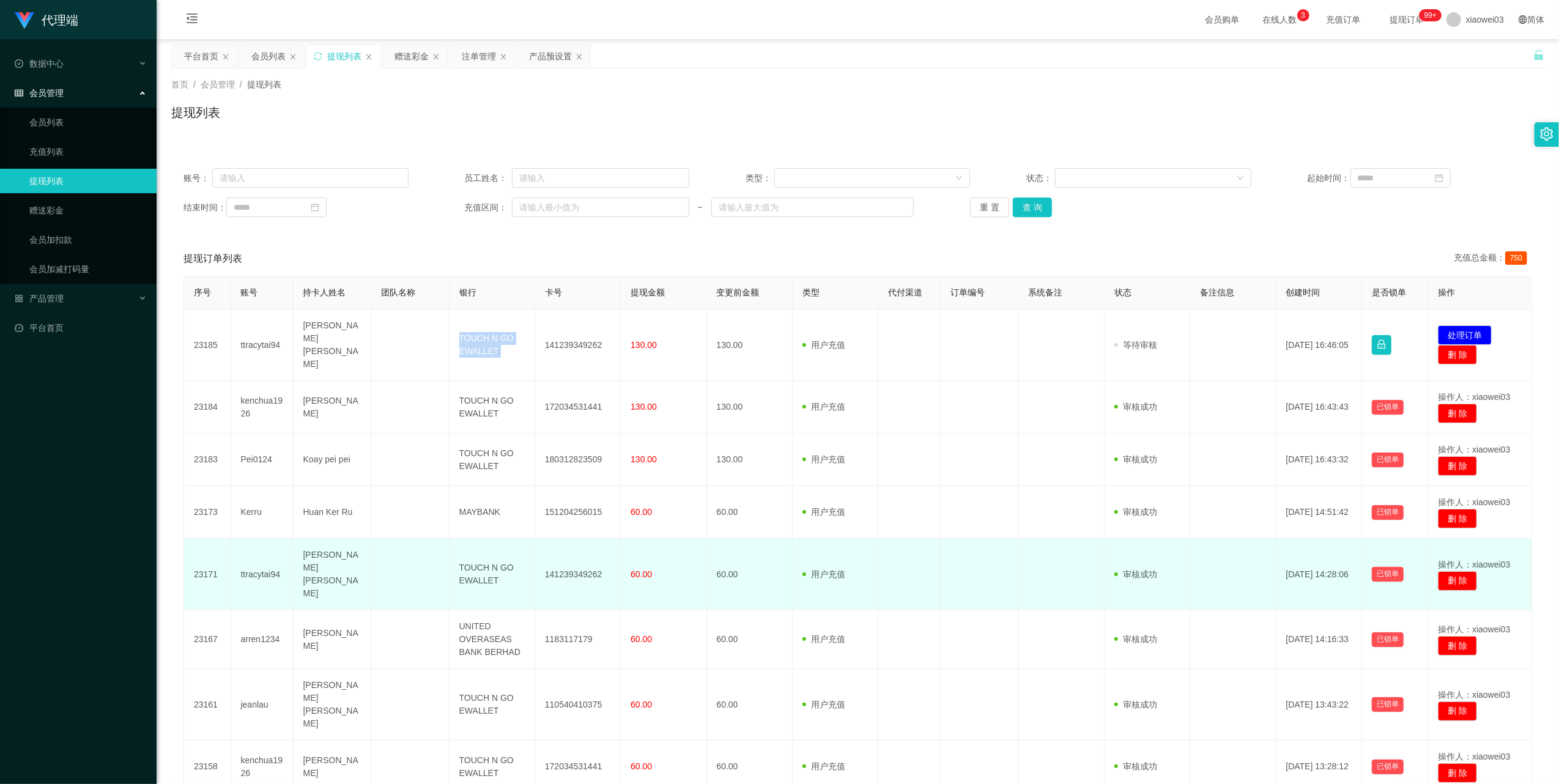
copy td "TOUCH N GO EWALLET"
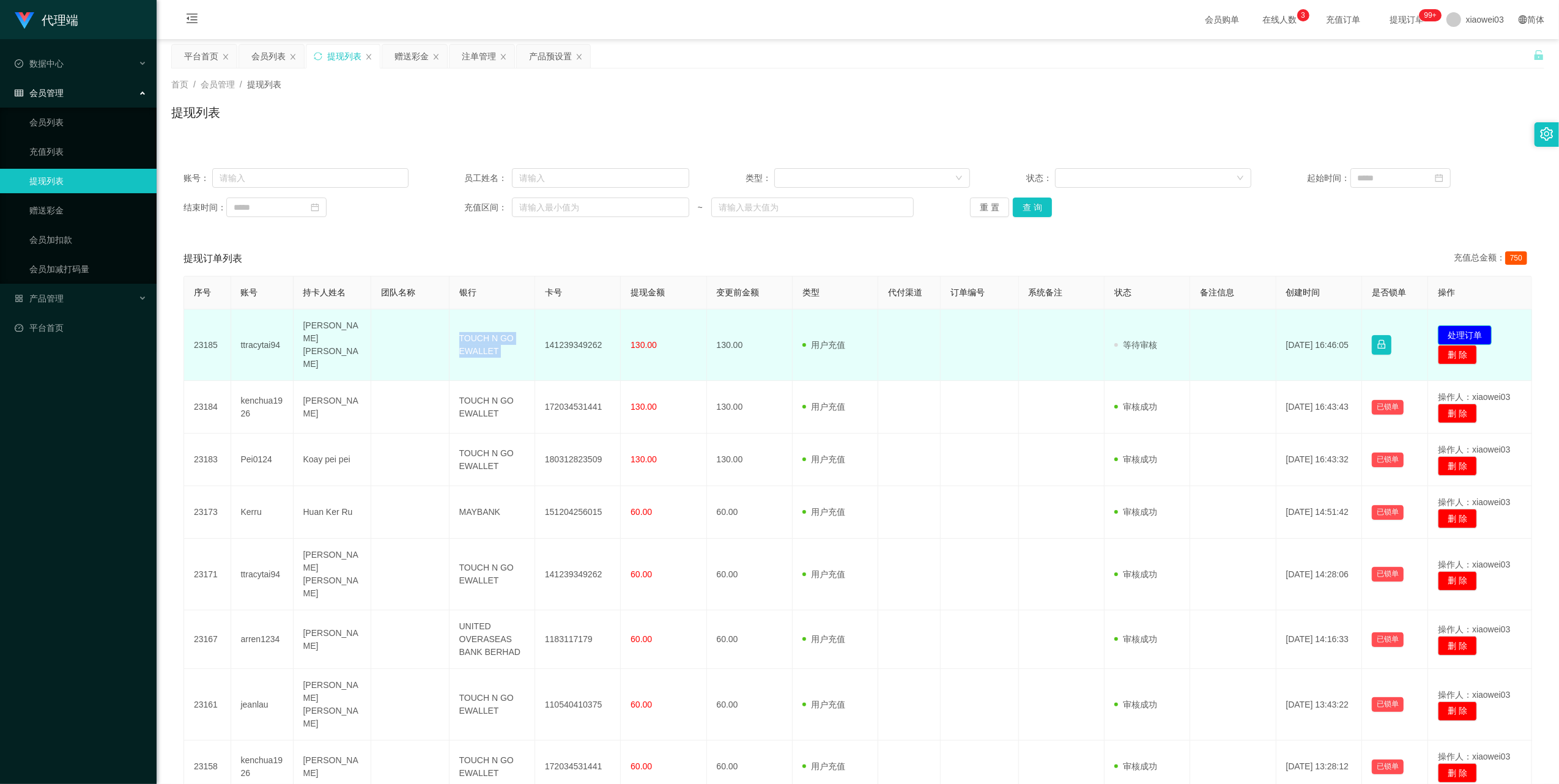
click at [1438, 328] on button "处理订单" at bounding box center [1465, 334] width 54 height 20
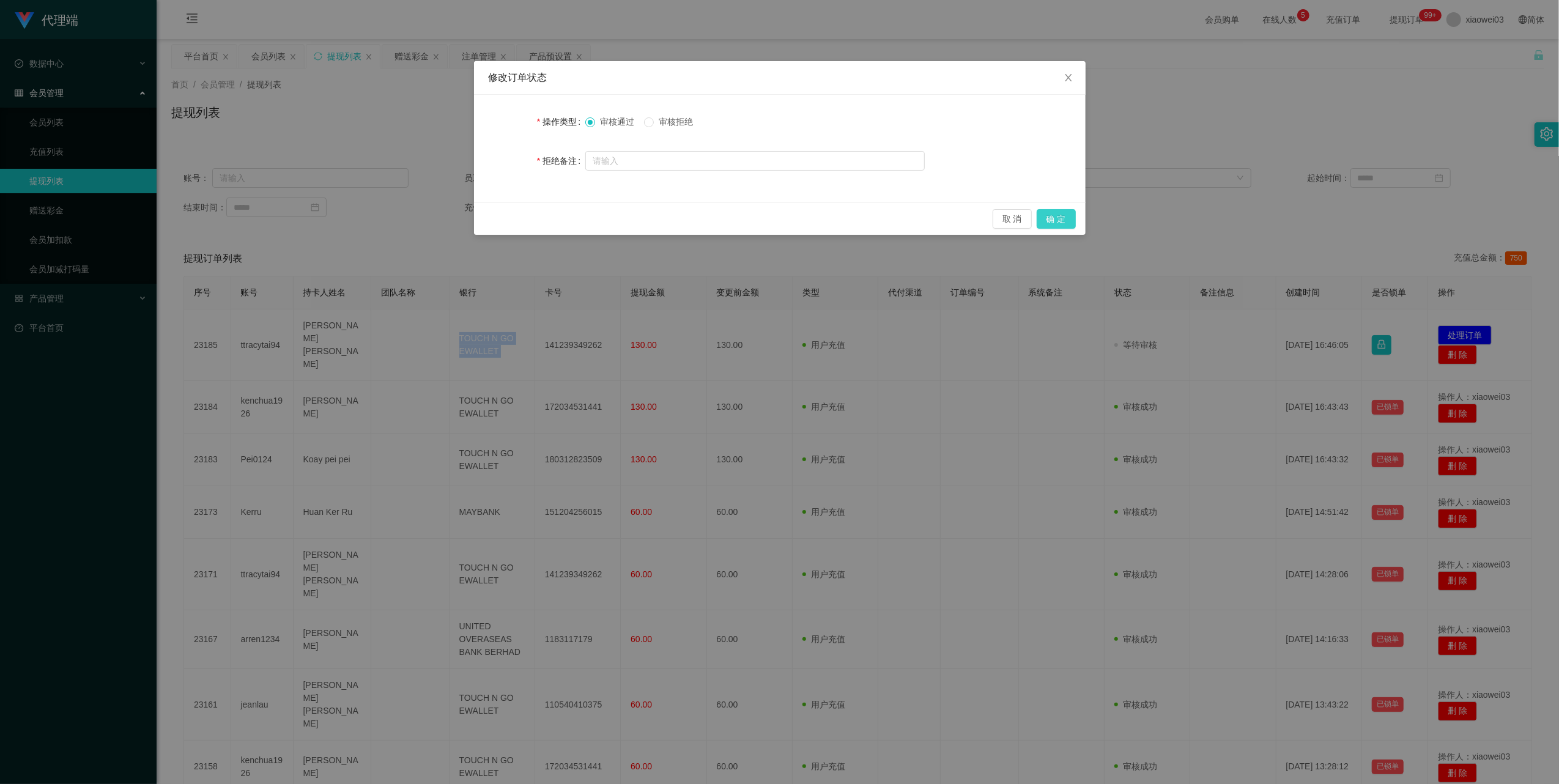
click at [1051, 224] on button "确 定" at bounding box center [1056, 218] width 39 height 20
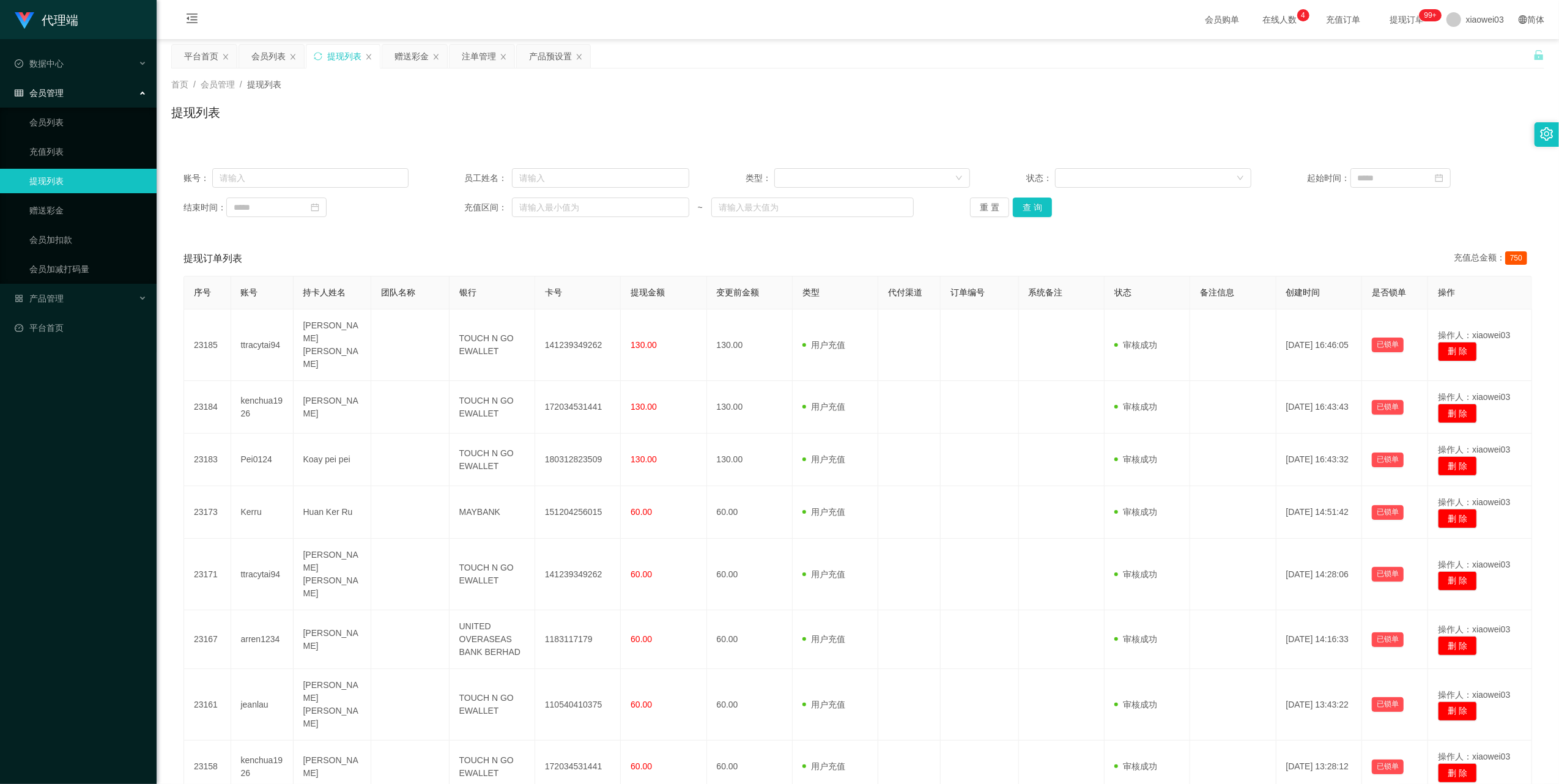
click at [991, 219] on div "账号： 员工姓名： 类型： 状态： 起始时间： 结束时间： 充值区间： ~ 重 置 查 询" at bounding box center [858, 192] width 1373 height 73
click at [978, 208] on button "重 置" at bounding box center [990, 207] width 39 height 20
click at [321, 54] on icon "图标: sync" at bounding box center [318, 56] width 8 height 8
click at [986, 203] on button "重 置" at bounding box center [990, 207] width 39 height 20
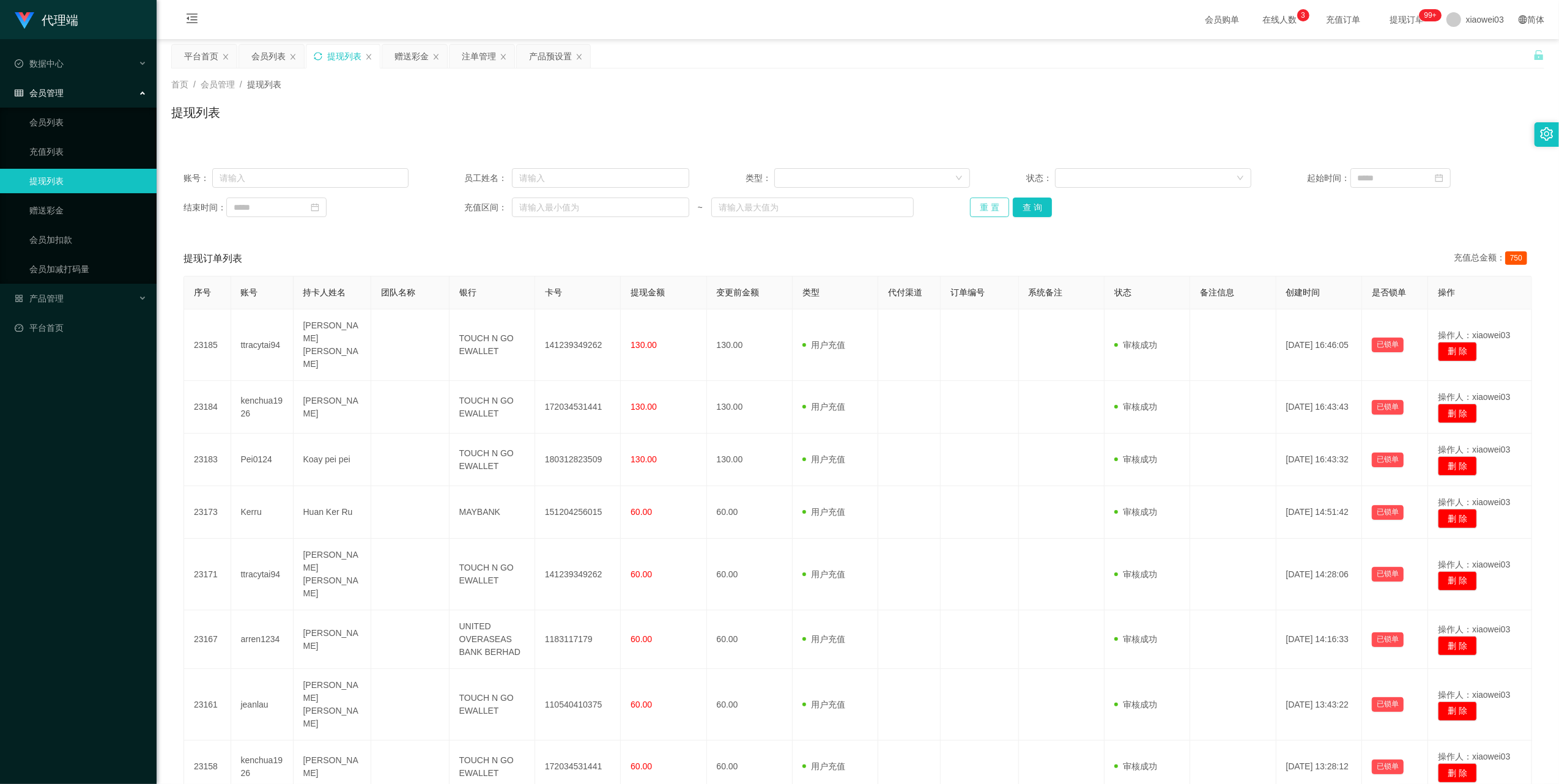
click at [987, 211] on button "重 置" at bounding box center [990, 207] width 39 height 20
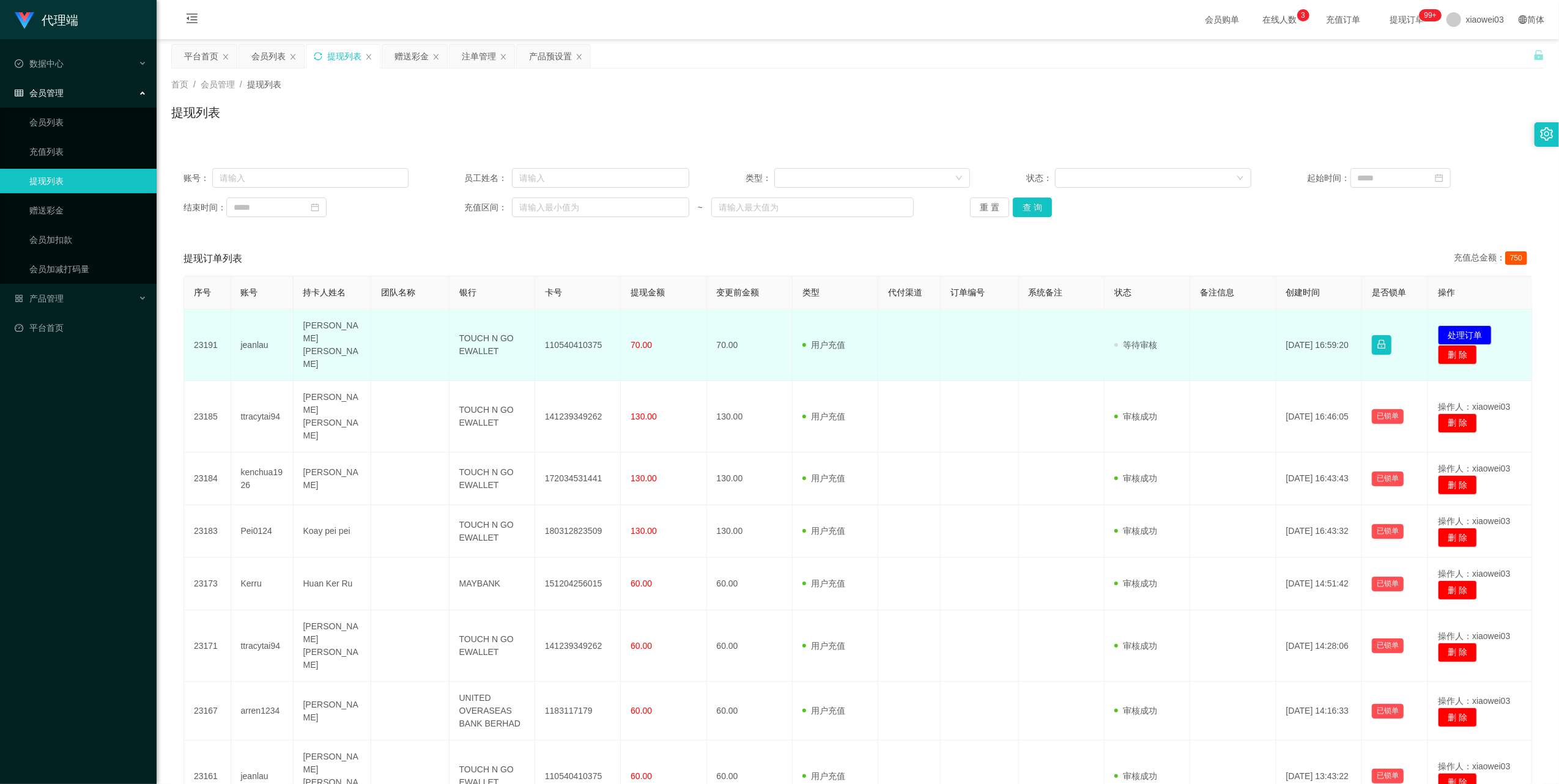
click at [263, 340] on td "jeanlau" at bounding box center [262, 345] width 62 height 72
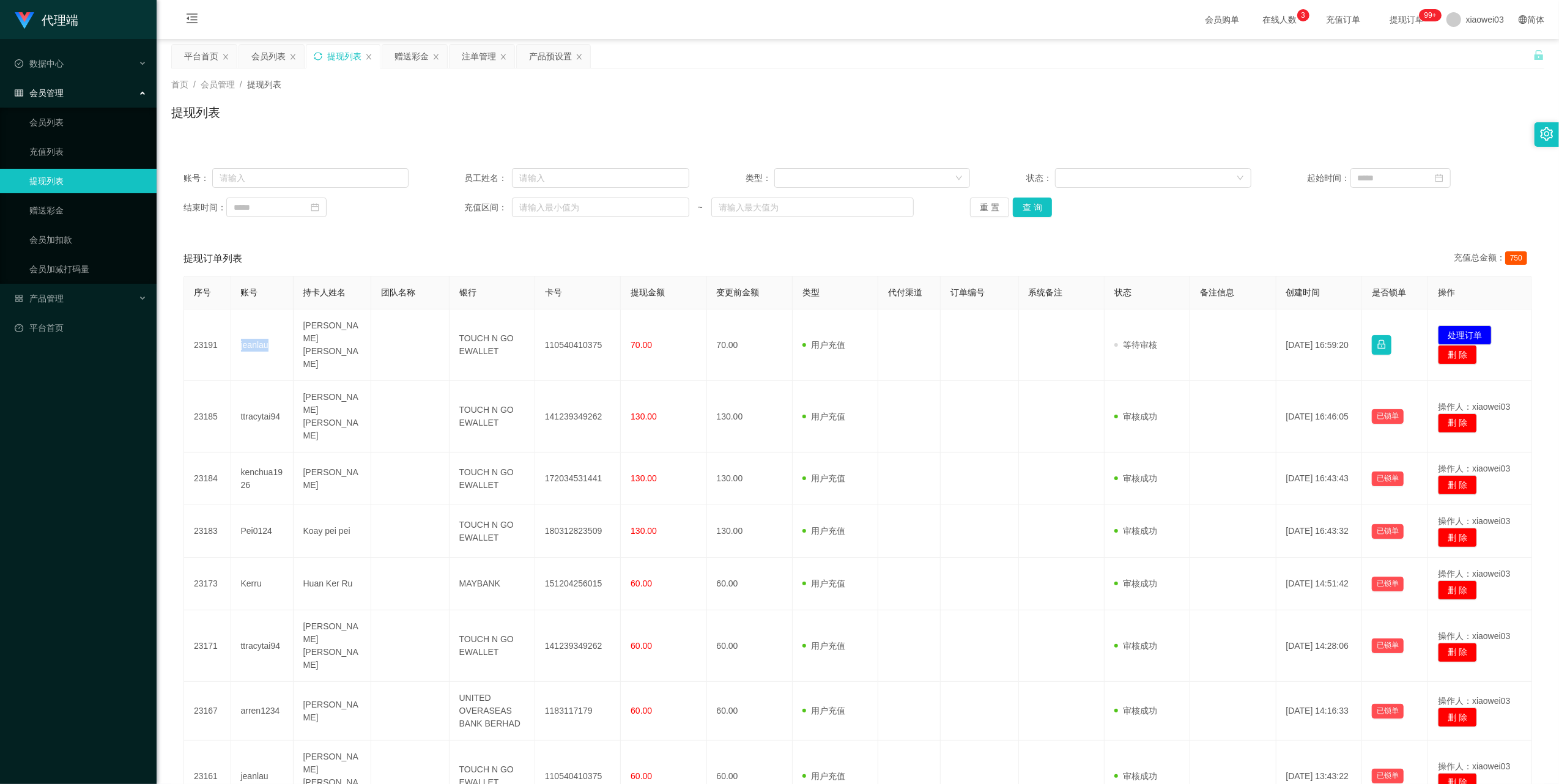
copy td "jeanlau"
drag, startPoint x: 476, startPoint y: 64, endPoint x: 495, endPoint y: 86, distance: 29.1
click at [476, 64] on div "注单管理" at bounding box center [478, 56] width 34 height 23
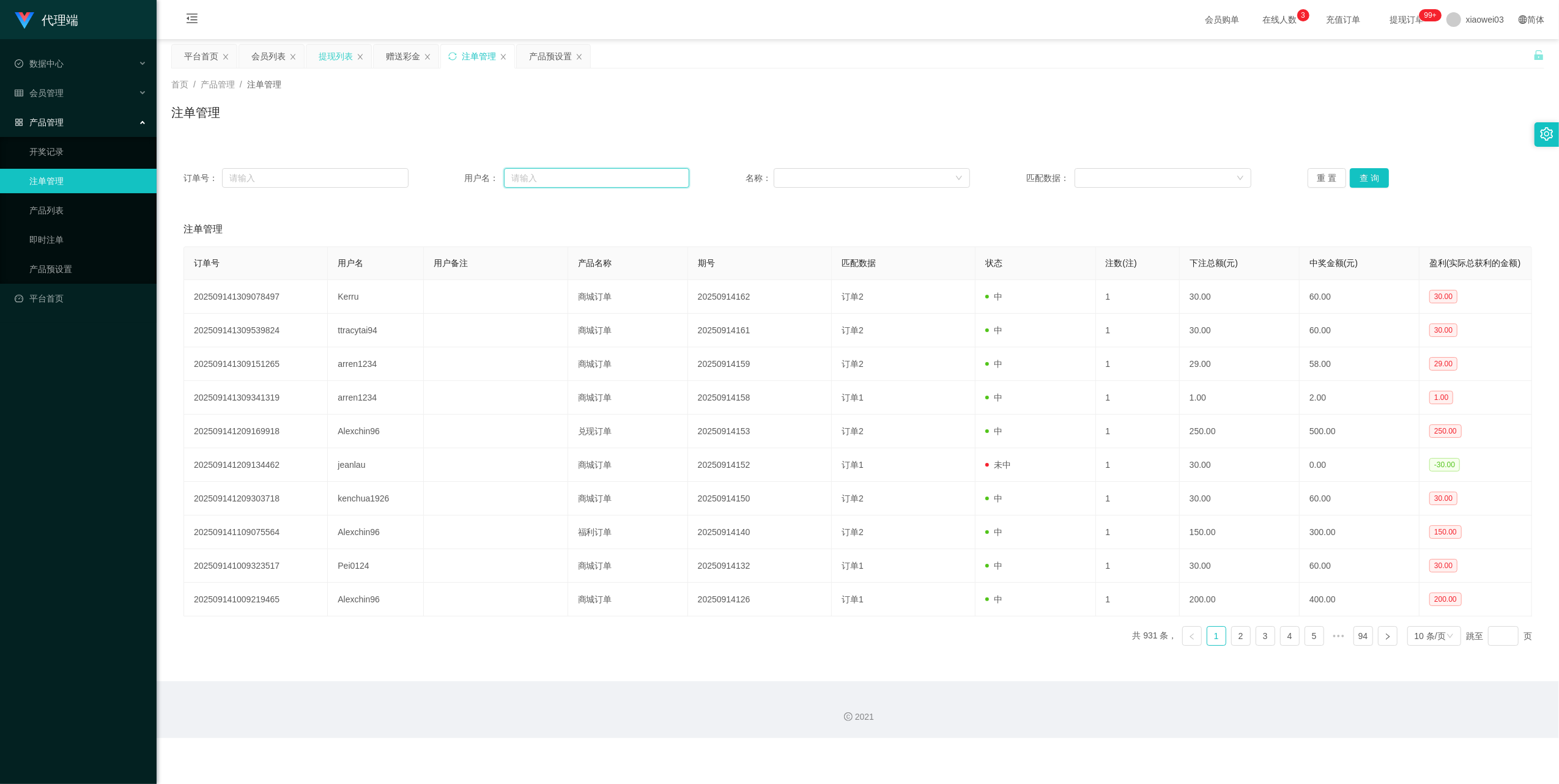
click at [569, 173] on input "text" at bounding box center [596, 177] width 185 height 20
paste input "jeanlau"
type input "jeanlau"
click at [1355, 174] on button "查 询" at bounding box center [1370, 177] width 39 height 20
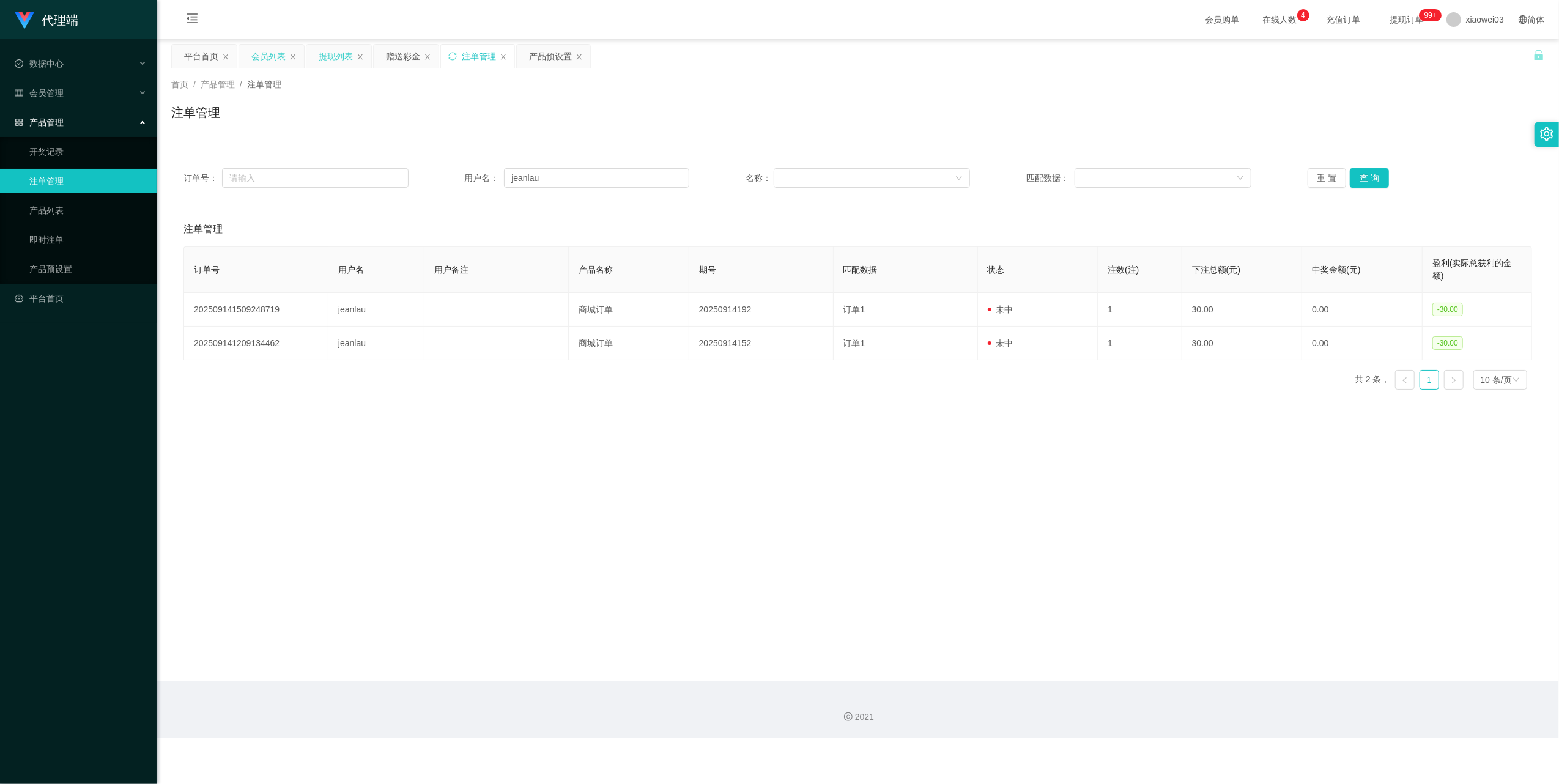
click at [258, 55] on div "会员列表" at bounding box center [268, 56] width 34 height 23
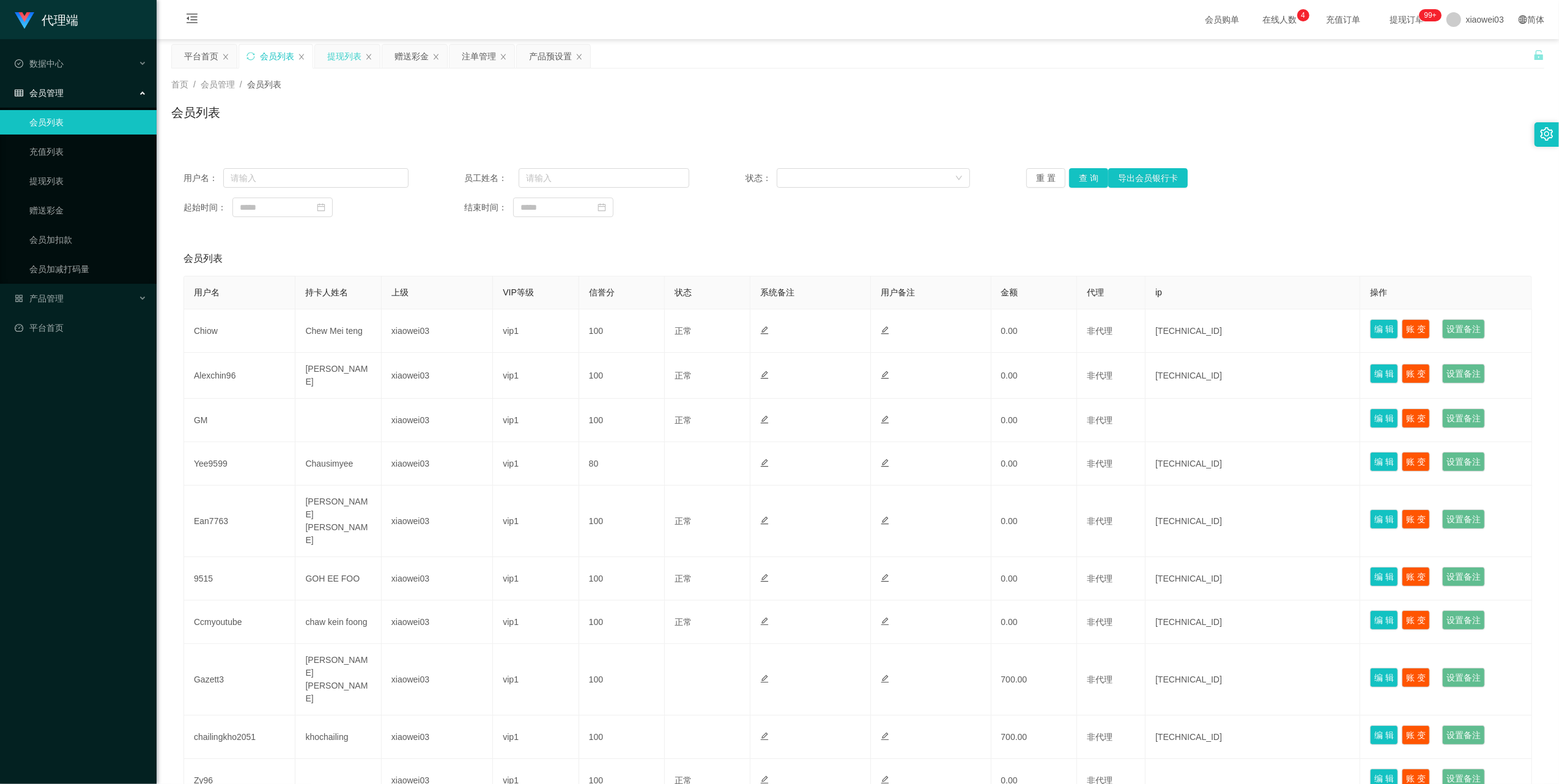
click at [326, 55] on div "提现列表" at bounding box center [347, 56] width 65 height 23
click at [415, 54] on div "赠送彩金" at bounding box center [411, 56] width 34 height 23
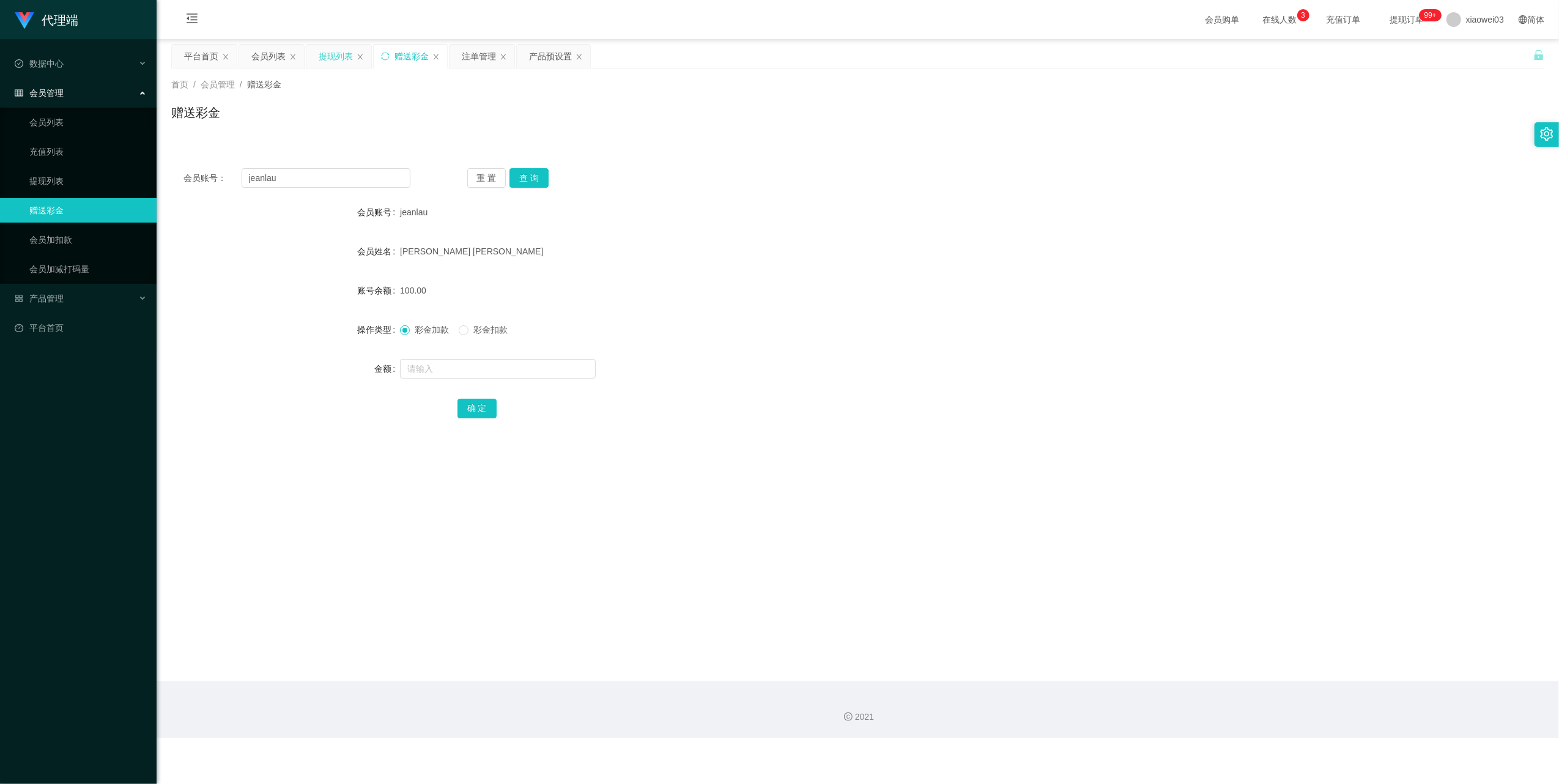
click at [336, 57] on div "提现列表" at bounding box center [335, 56] width 34 height 23
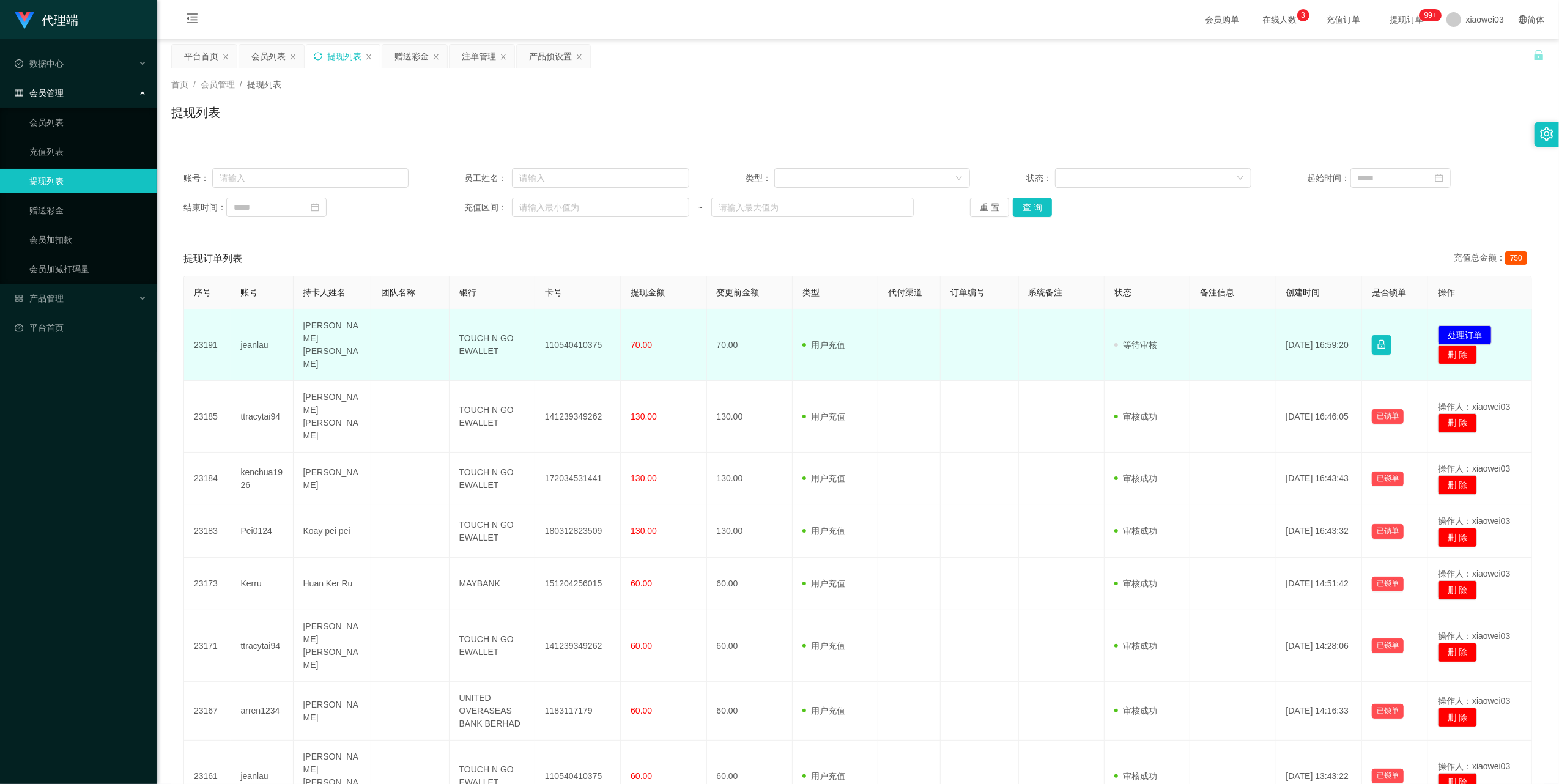
click at [575, 336] on td "110540410375" at bounding box center [578, 345] width 86 height 72
click at [573, 344] on td "110540410375" at bounding box center [578, 345] width 86 height 72
click at [573, 338] on td "110540410375" at bounding box center [578, 345] width 86 height 72
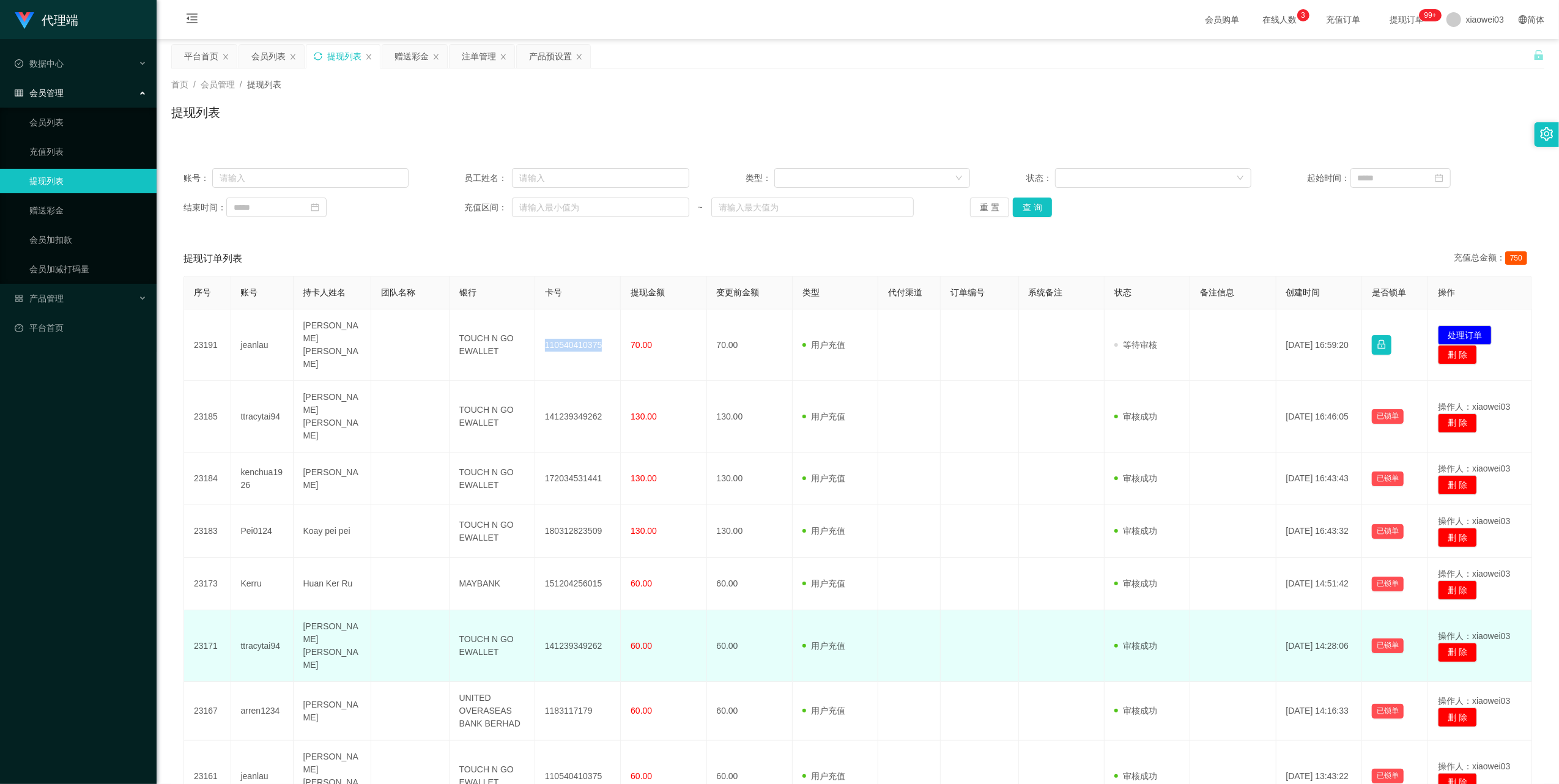
copy td "110540410375"
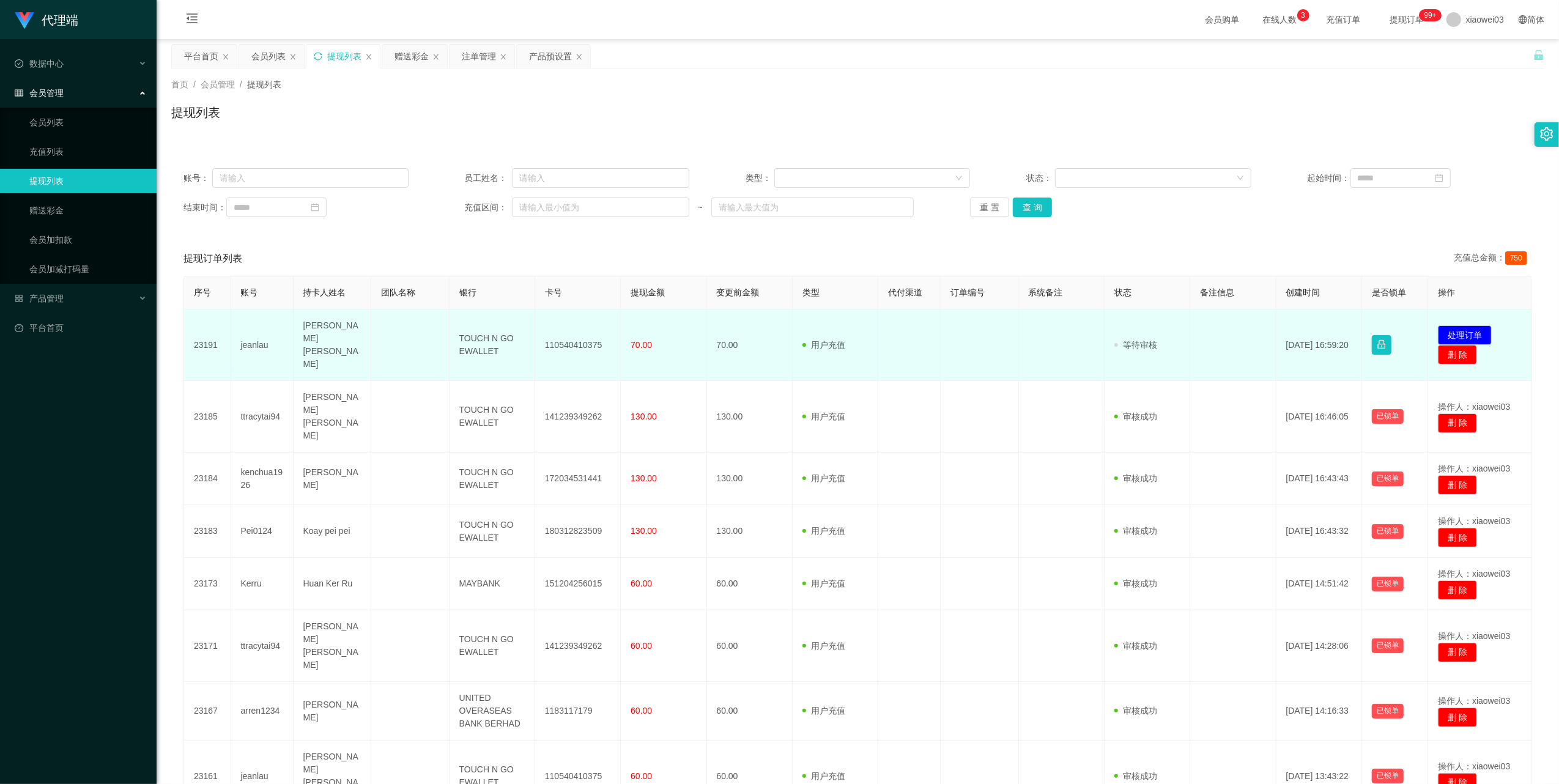
click at [477, 340] on td "TOUCH N GO EWALLET" at bounding box center [492, 345] width 86 height 72
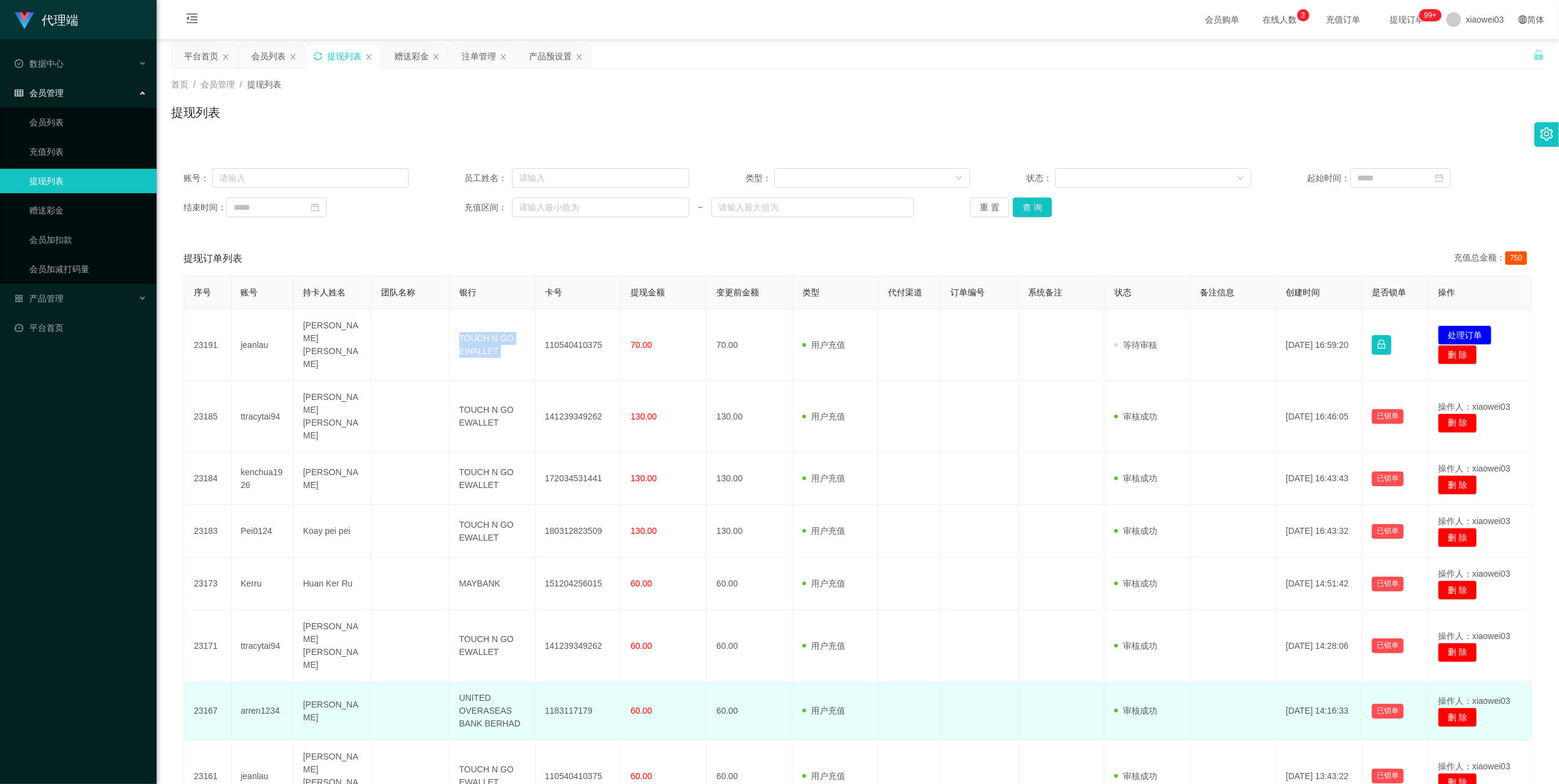
copy td "TOUCH N GO EWALLET"
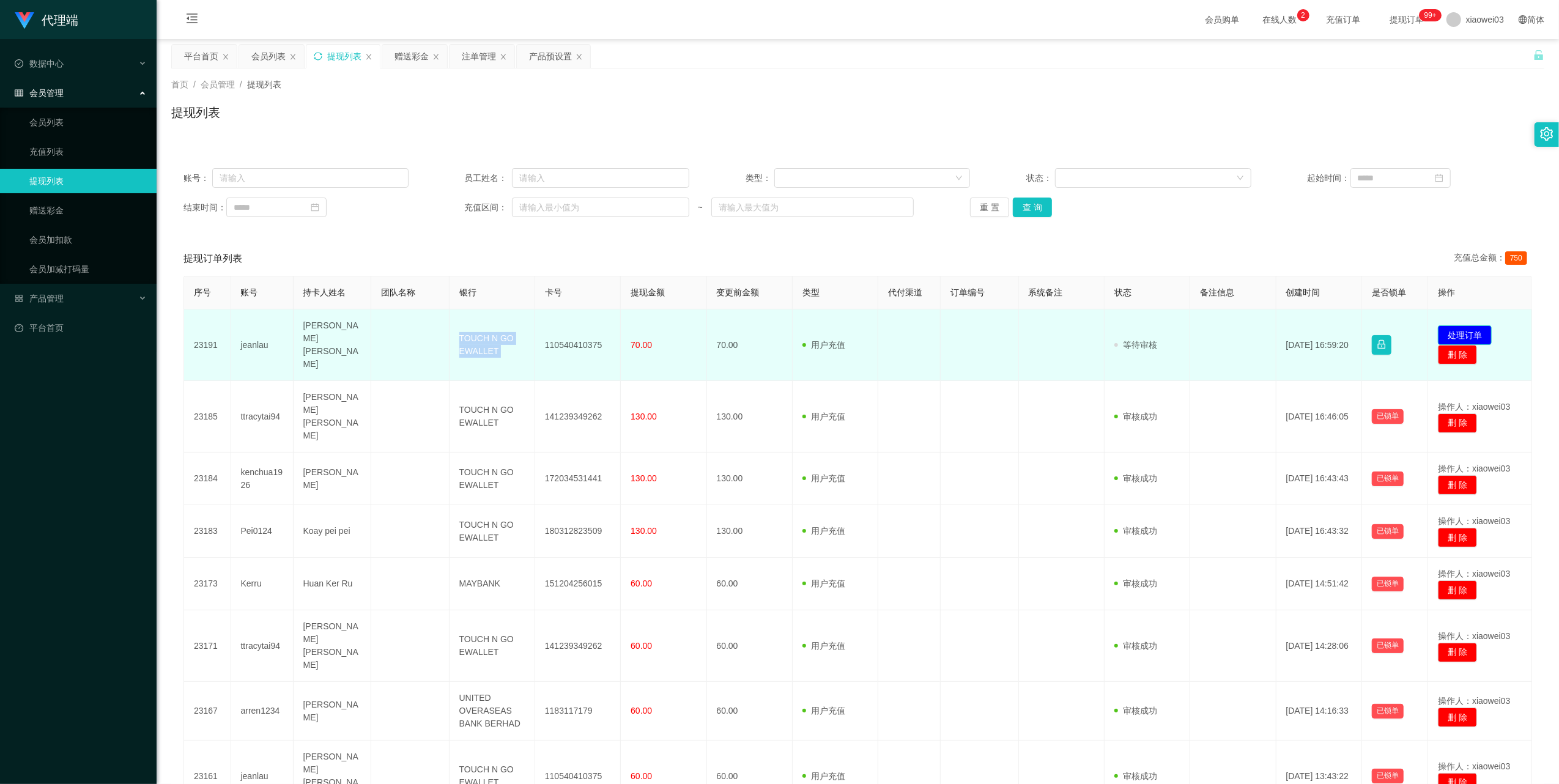
click at [1456, 325] on button "处理订单" at bounding box center [1465, 334] width 54 height 20
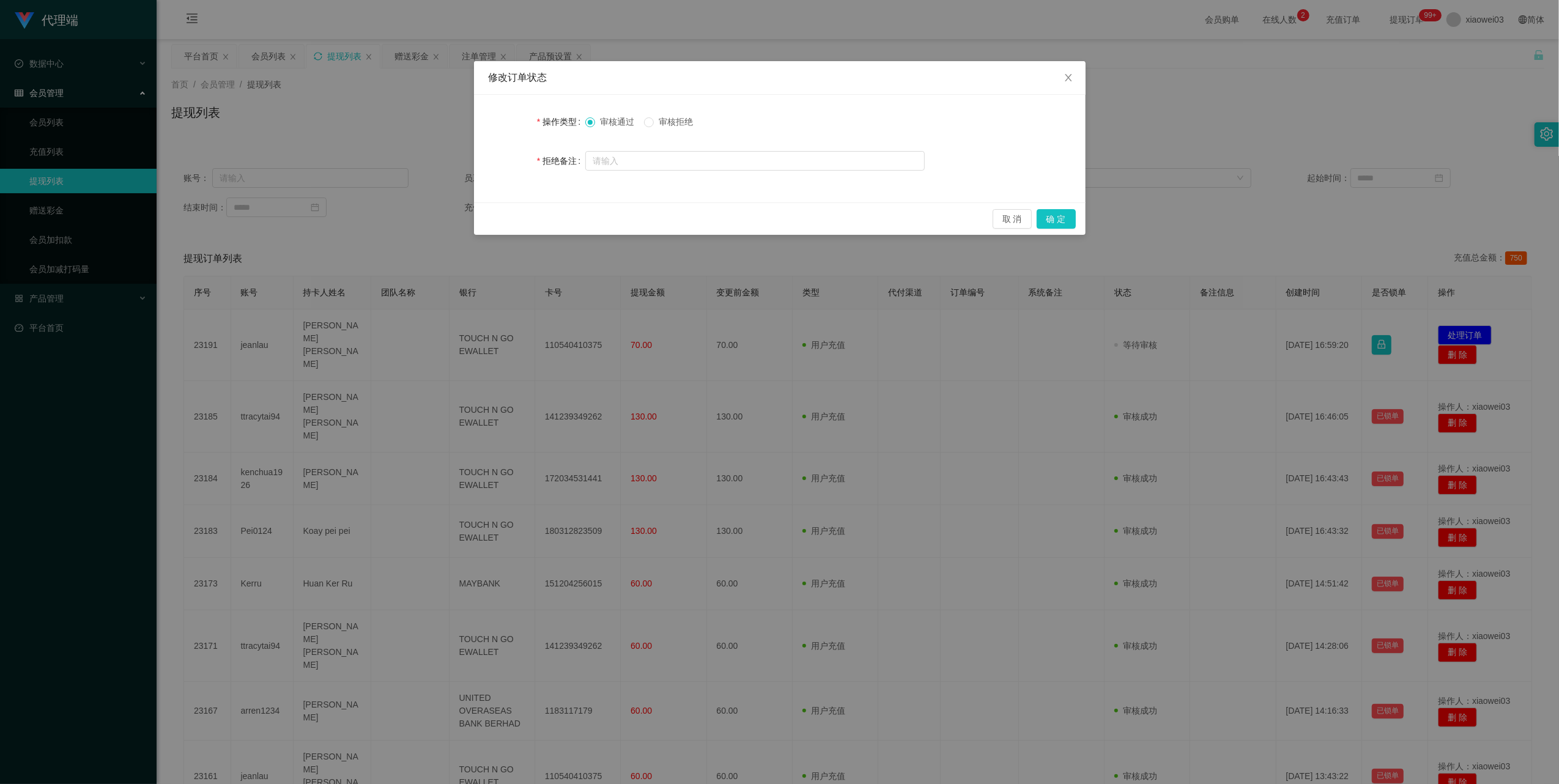
click at [1064, 208] on div "取 消 确 定" at bounding box center [780, 218] width 611 height 32
click at [1062, 216] on button "确 定" at bounding box center [1056, 218] width 39 height 20
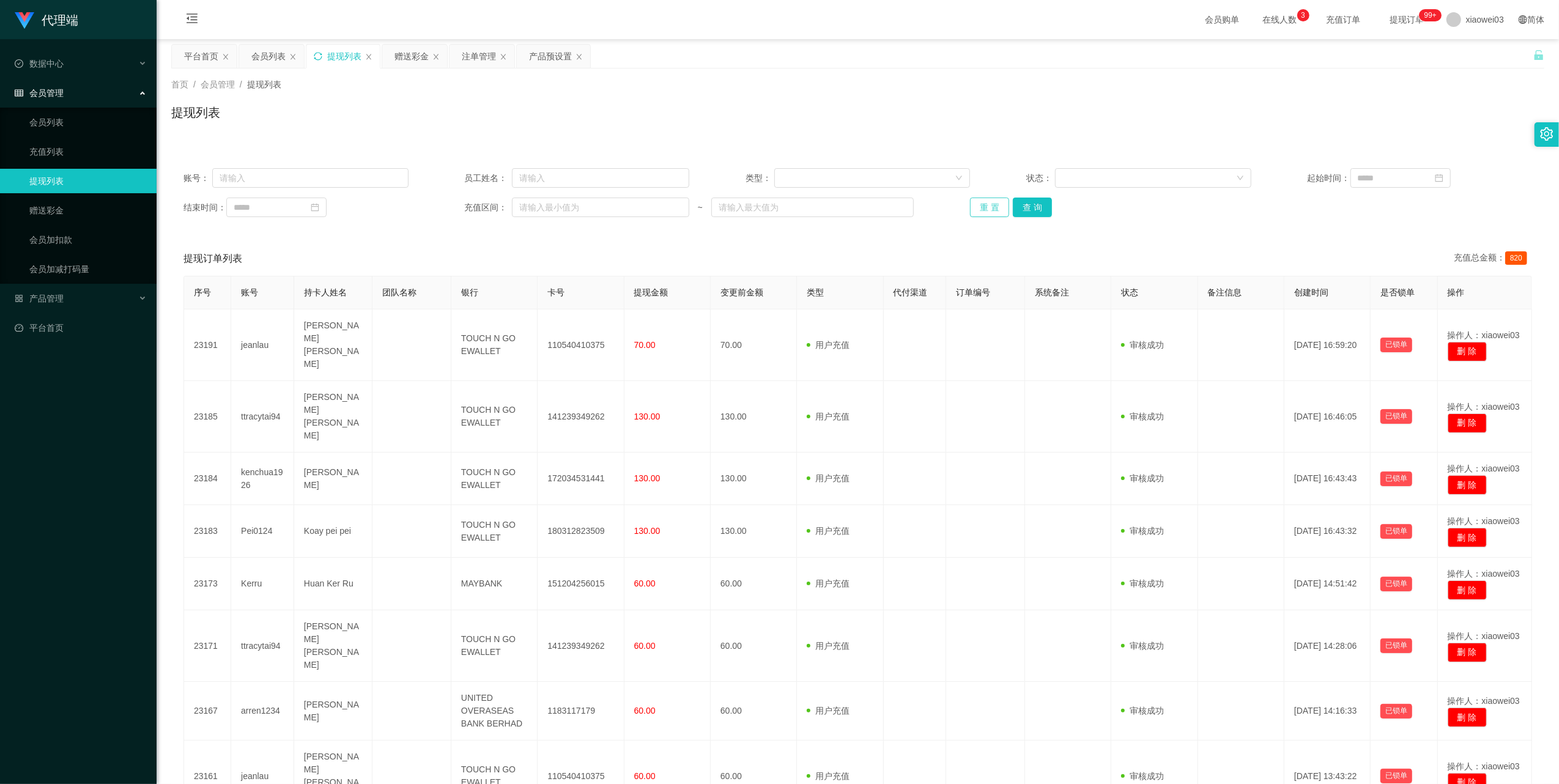
click at [979, 211] on button "重 置" at bounding box center [990, 207] width 39 height 20
